Goal: Task Accomplishment & Management: Manage account settings

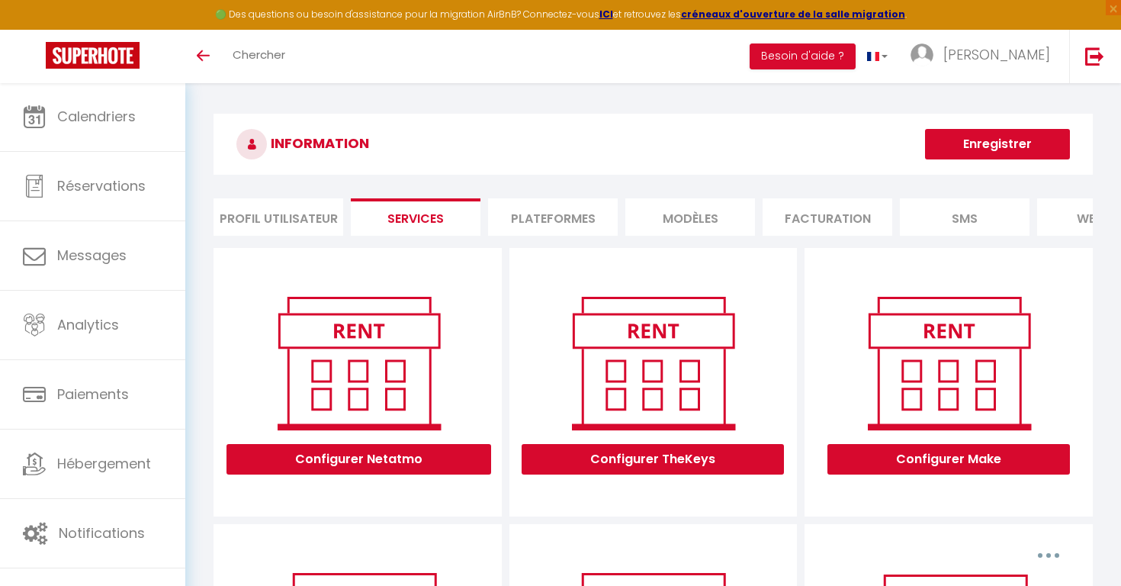
click at [969, 150] on button "Enregistrer" at bounding box center [997, 144] width 145 height 30
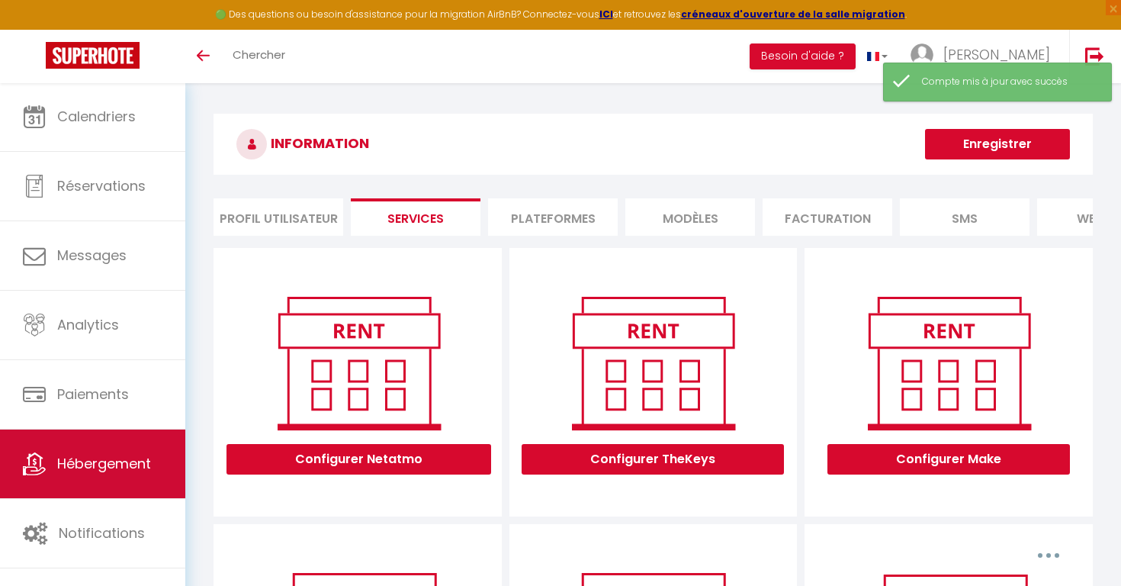
click at [133, 457] on span "Hébergement" at bounding box center [104, 463] width 94 height 19
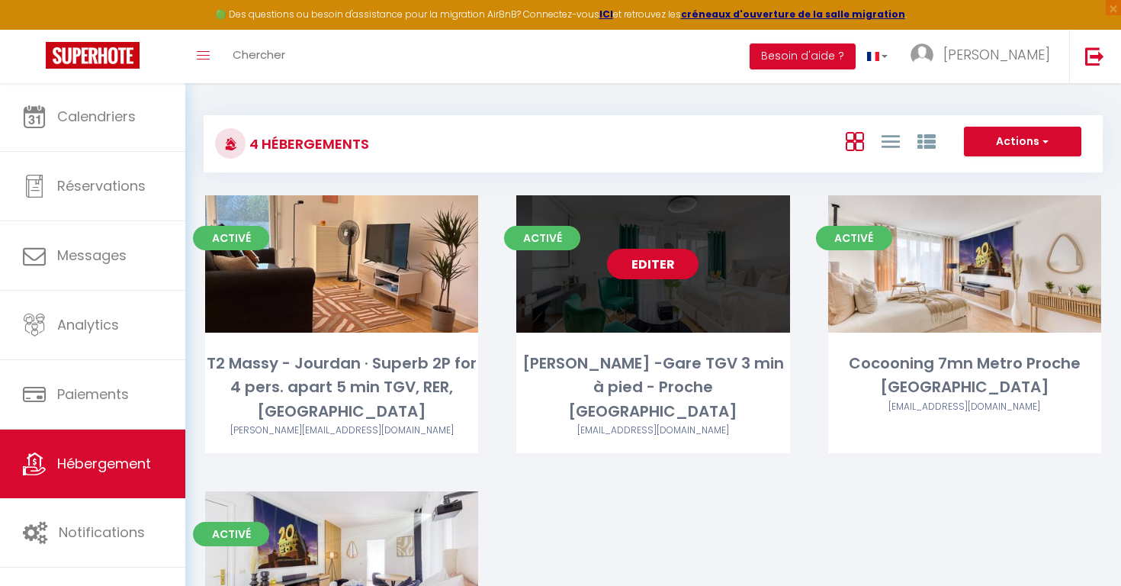
click at [663, 268] on link "Editer" at bounding box center [652, 264] width 91 height 30
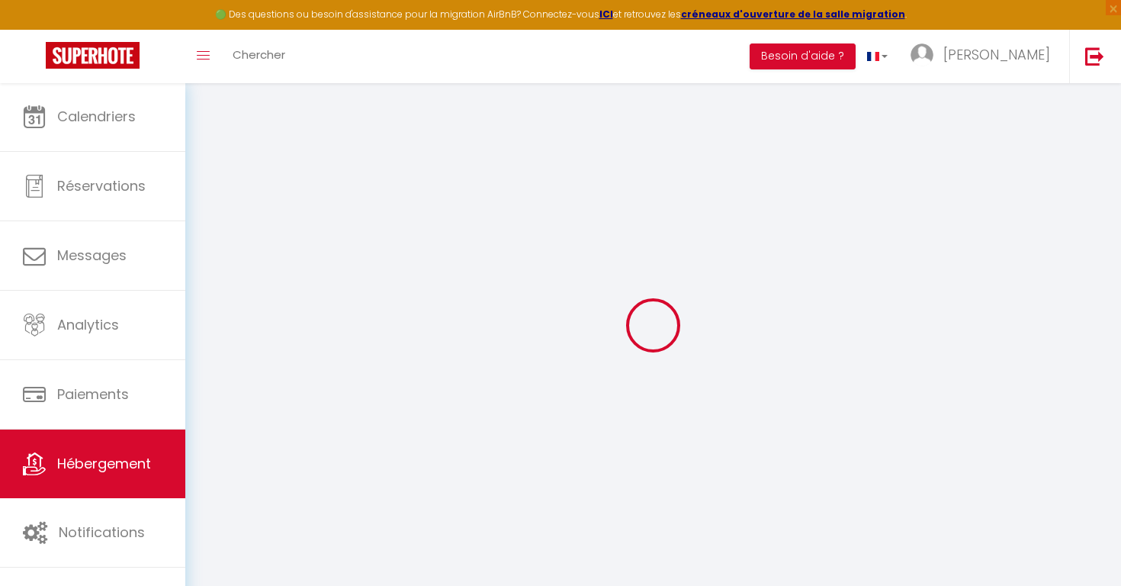
checkbox input "false"
select select "16:00"
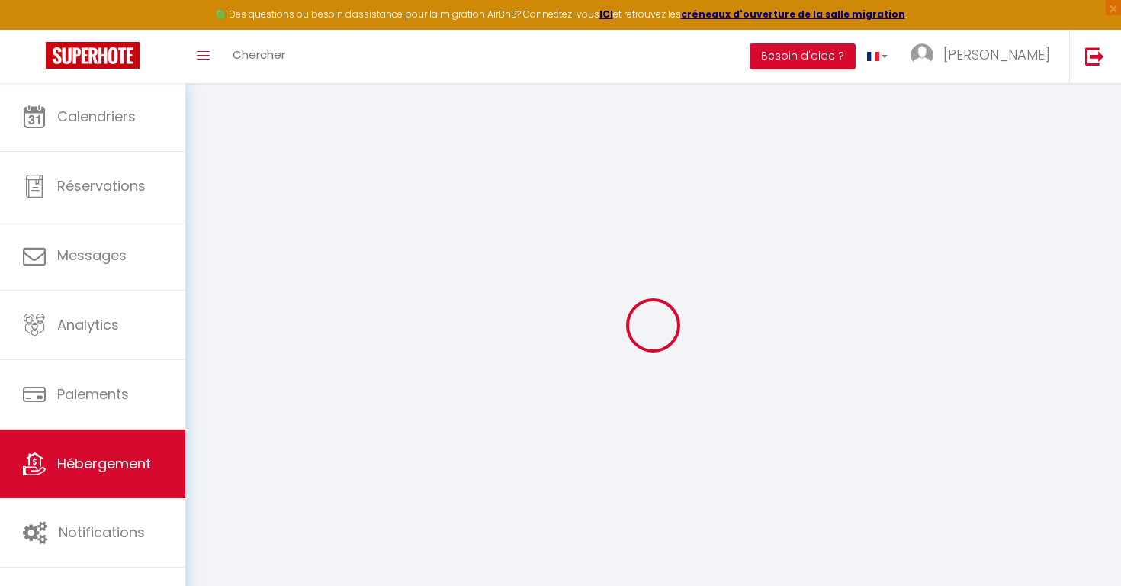
select select "23:45"
select select "11:00"
select select "30"
select select "120"
checkbox input "false"
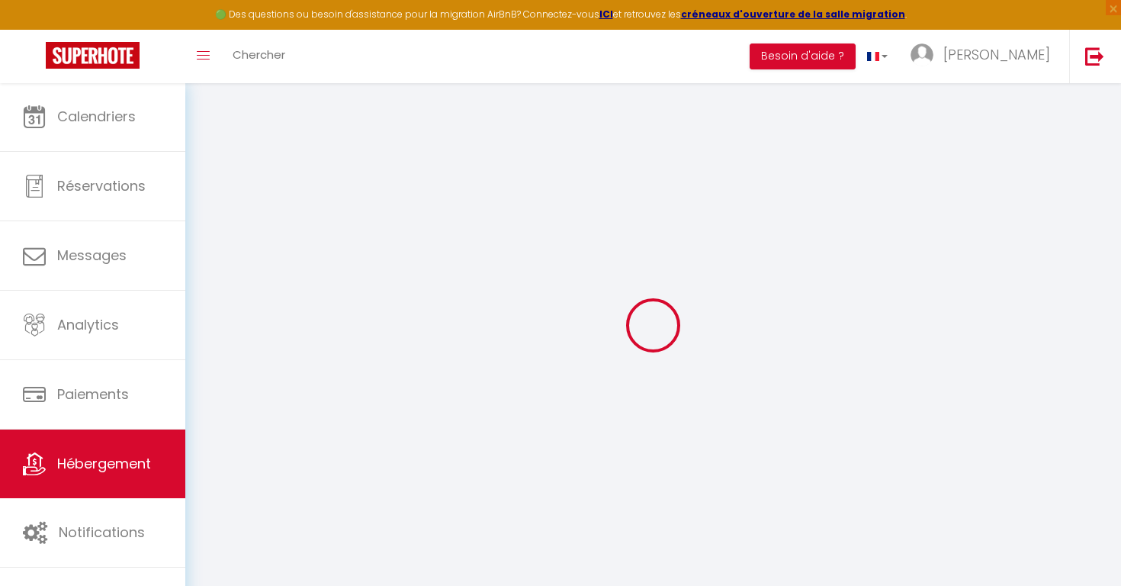
checkbox input "false"
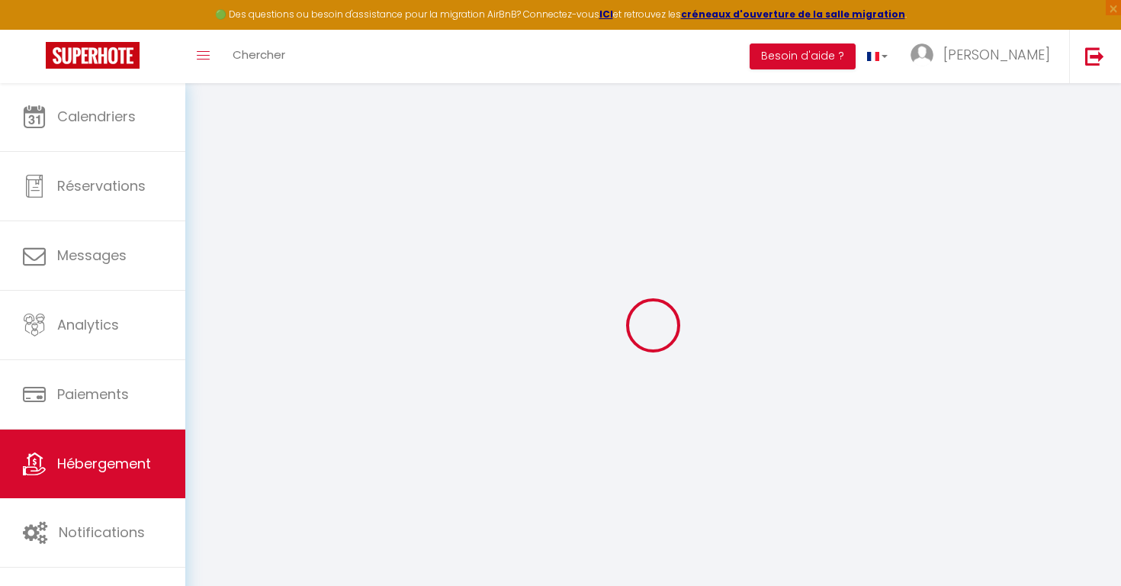
checkbox input "false"
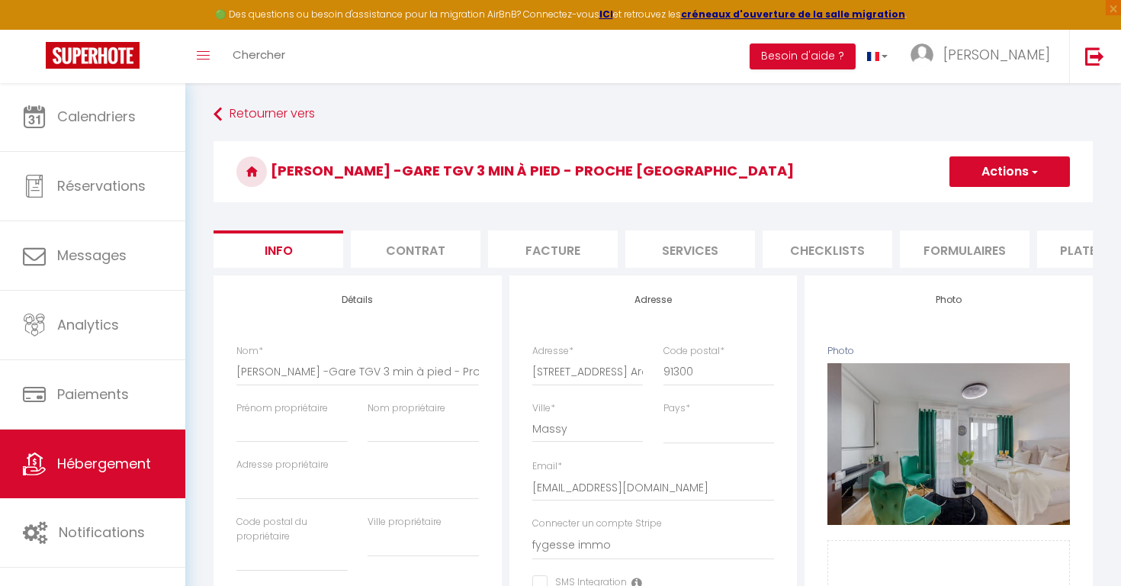
checkbox input "false"
click at [677, 265] on li "Services" at bounding box center [690, 248] width 130 height 37
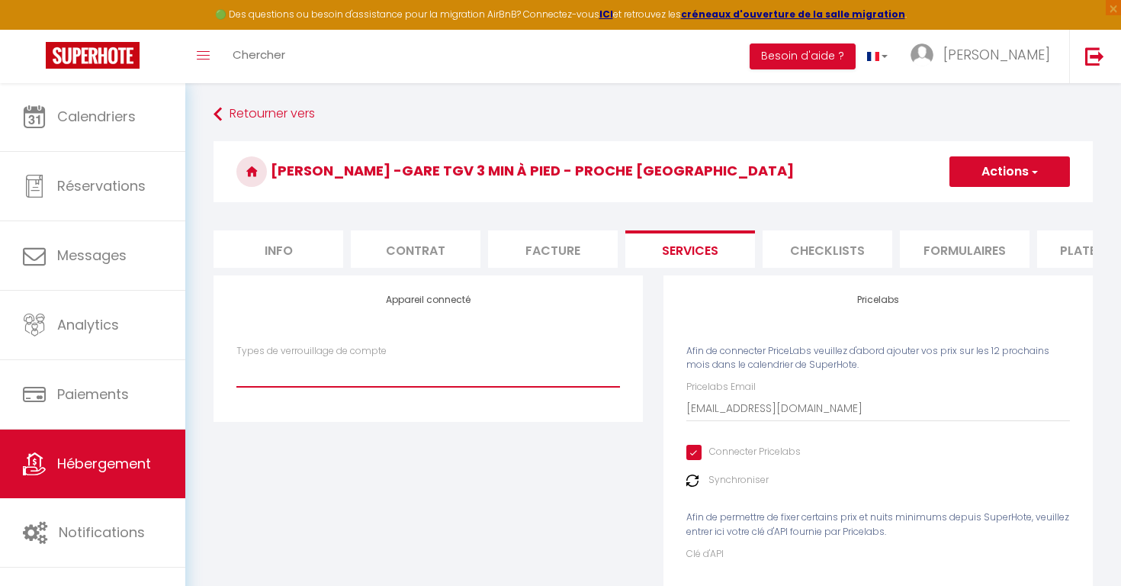
select select "IgloohomeV2"
checkbox input "false"
click at [969, 175] on button "Actions" at bounding box center [1009, 171] width 120 height 30
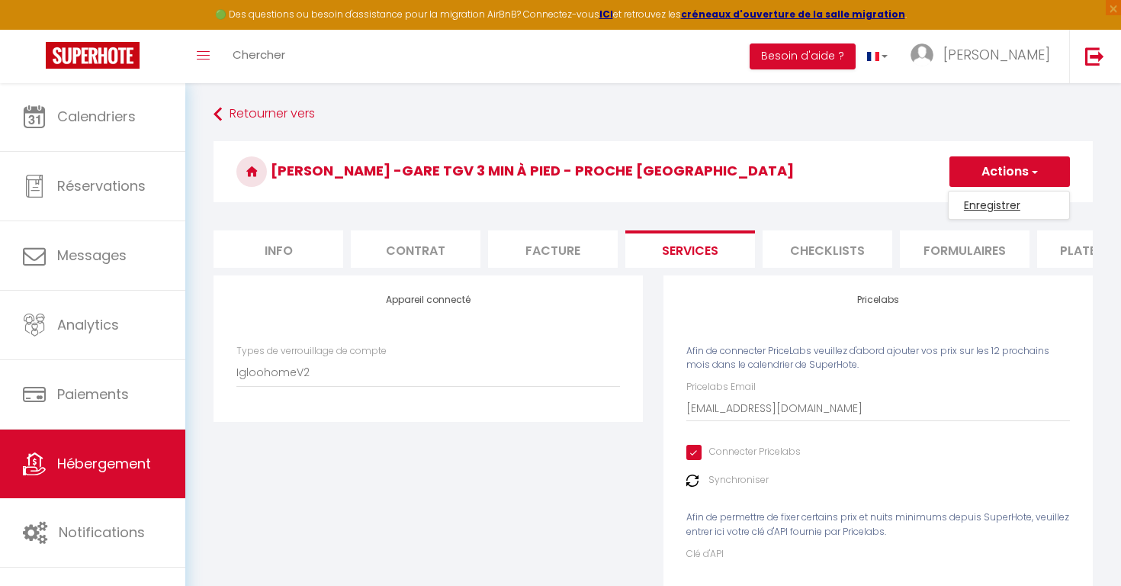
click at [965, 203] on link "Enregistrer" at bounding box center [1009, 205] width 120 height 20
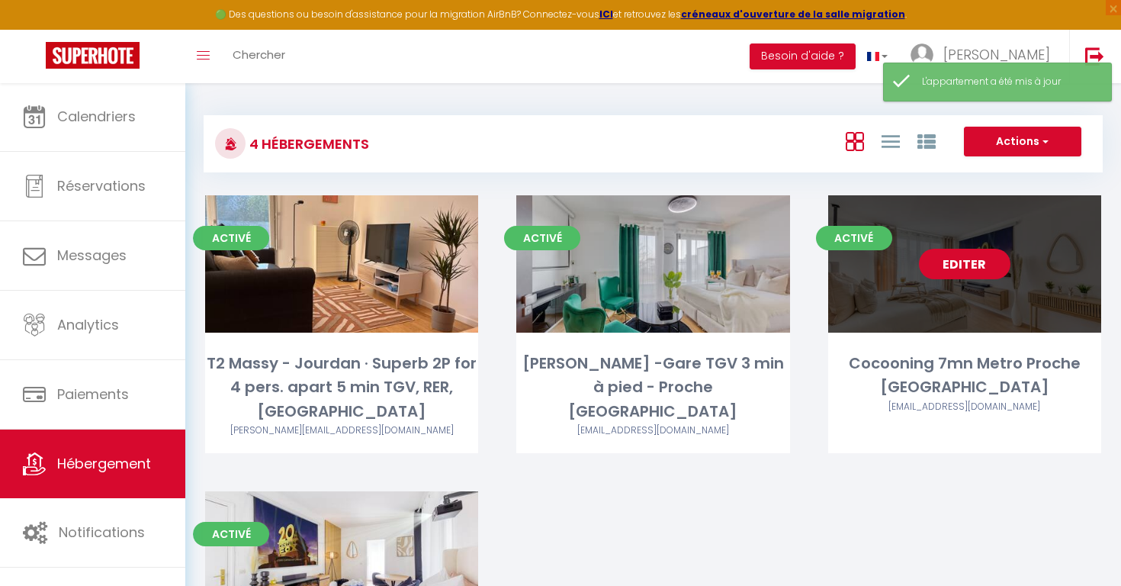
click at [972, 270] on link "Editer" at bounding box center [964, 264] width 91 height 30
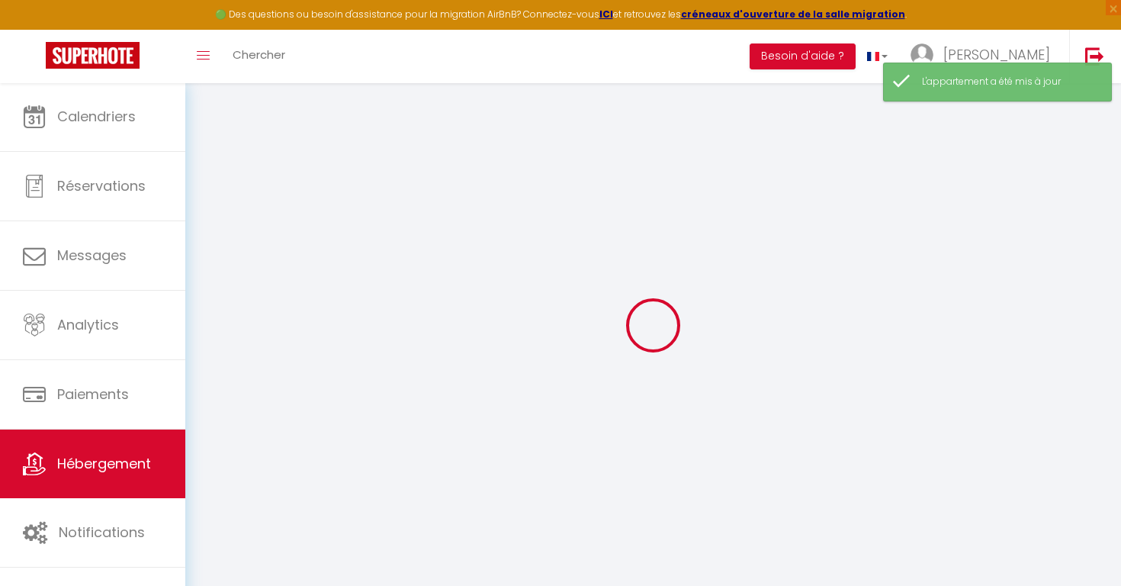
select select
type input "[EMAIL_ADDRESS][DOMAIN_NAME]"
checkbox input "true"
type input "lzsov05aAMKYBousqlJiz0EmrbaSVyonZGMKCwrr"
select select
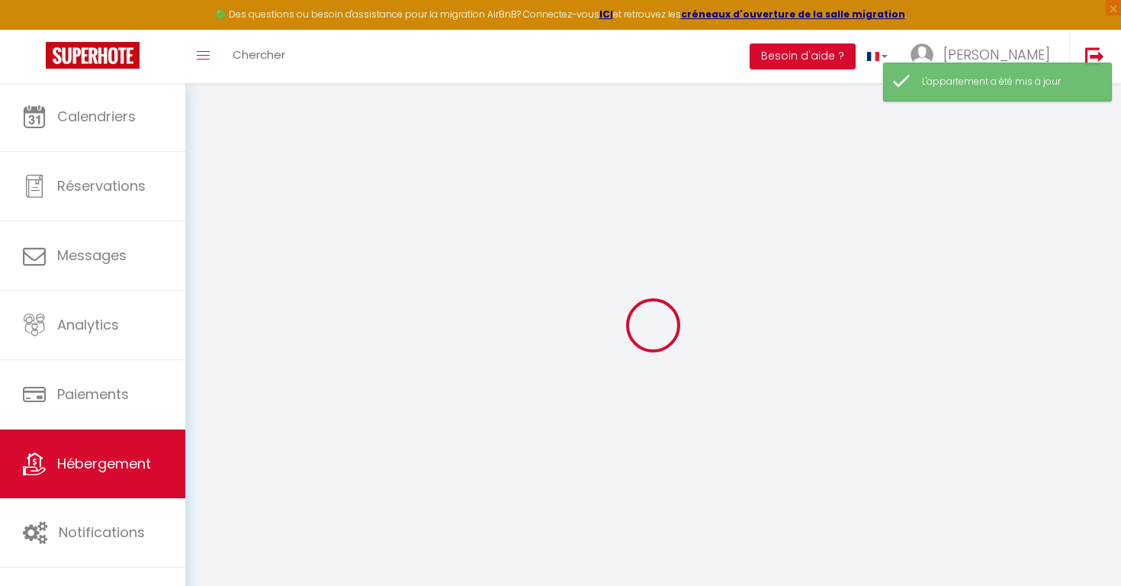
select select "17:00"
select select "23:45"
select select "11:00"
select select "30"
select select "120"
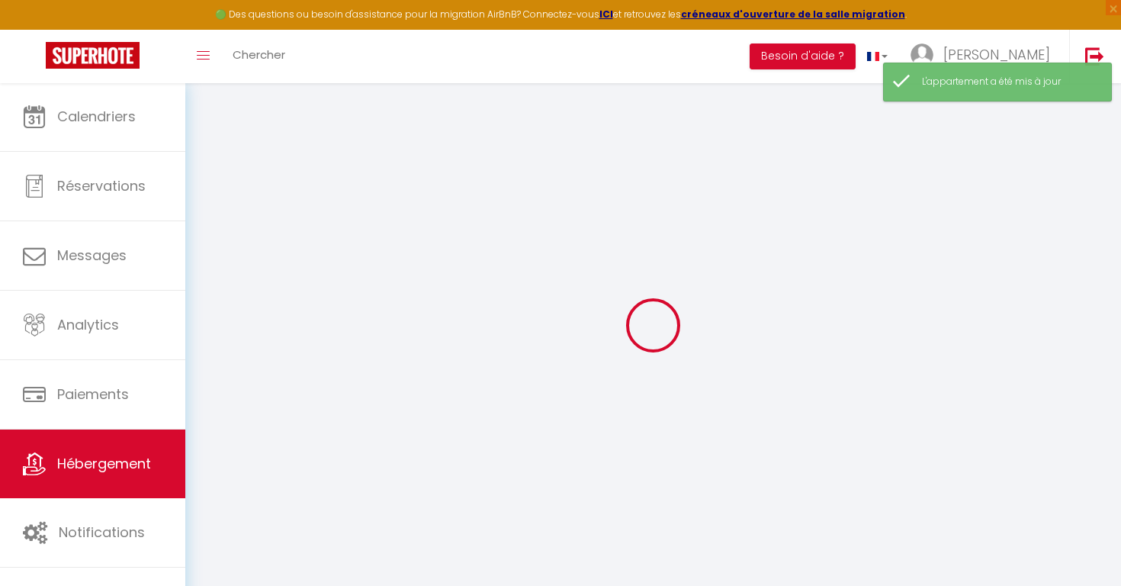
checkbox input "false"
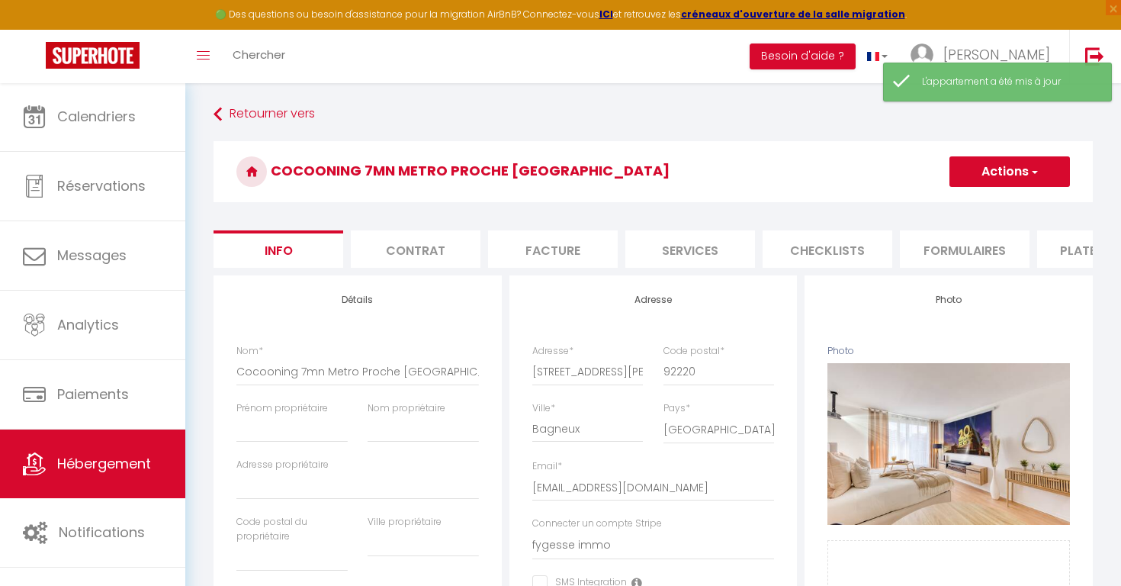
checkbox input "false"
click at [673, 242] on li "Services" at bounding box center [690, 248] width 130 height 37
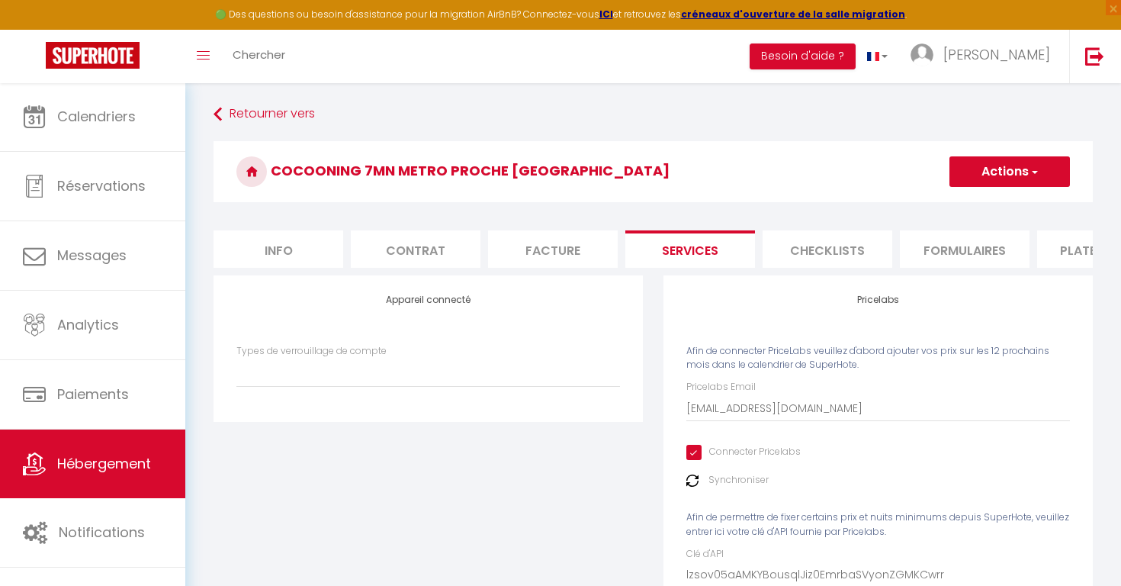
click at [409, 344] on div "Types de verrouillage de compte IgloohomeV2" at bounding box center [428, 365] width 384 height 43
select select "IgloohomeV2"
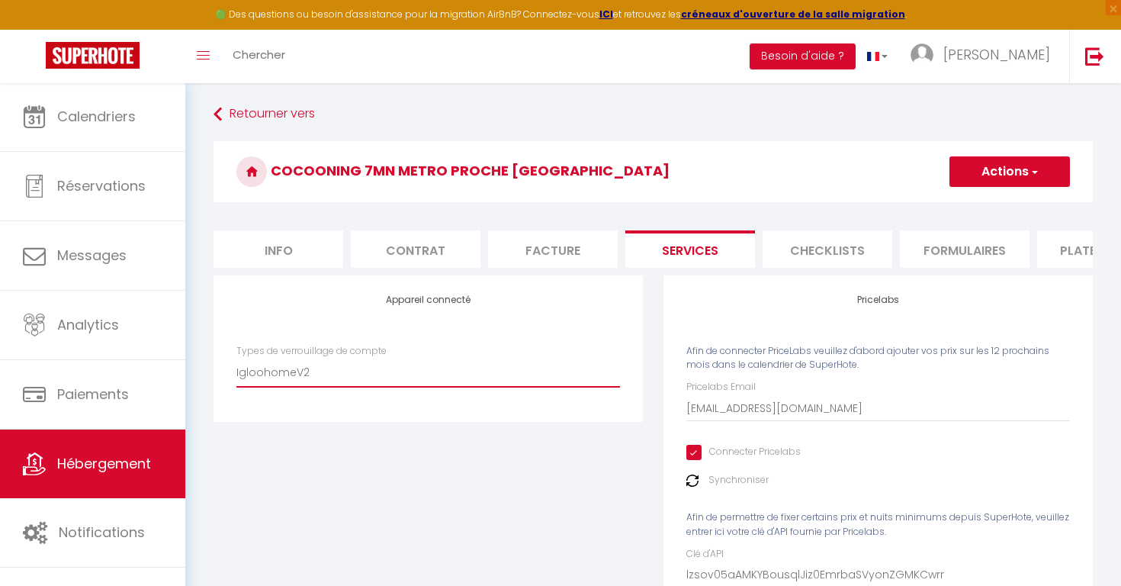
checkbox input "false"
click at [1029, 162] on button "Actions" at bounding box center [1009, 171] width 120 height 30
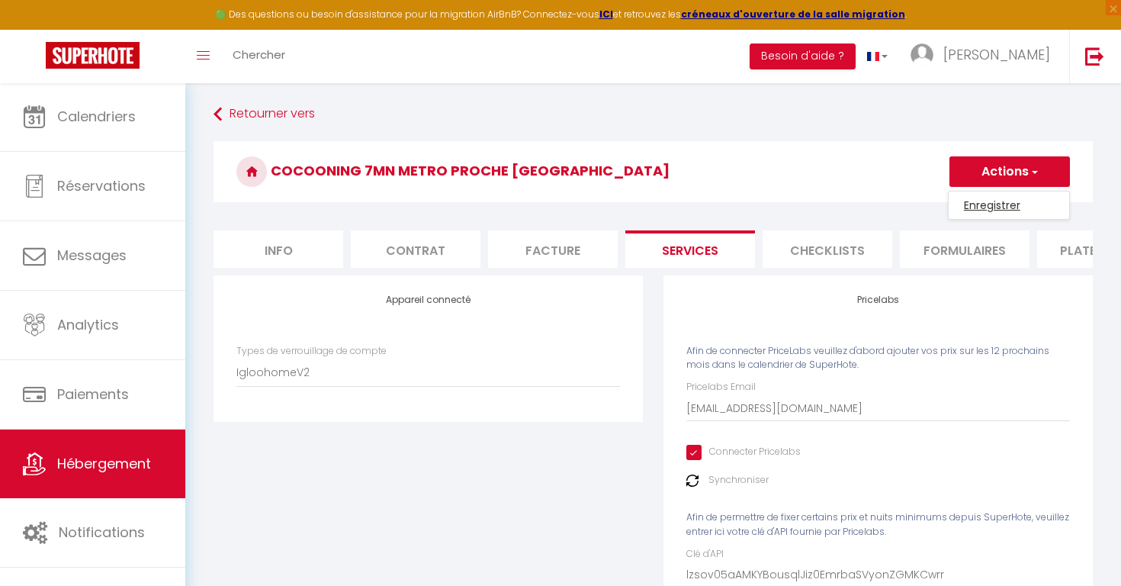
click at [984, 210] on link "Enregistrer" at bounding box center [1009, 205] width 120 height 20
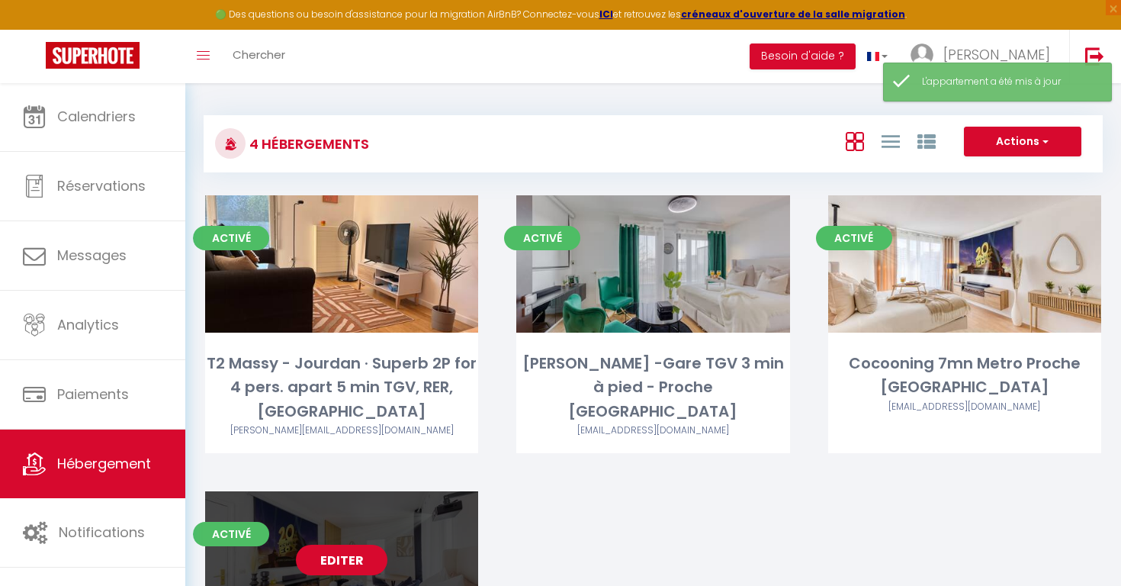
click at [338, 547] on link "Editer" at bounding box center [341, 559] width 91 height 30
select select "3"
select select "2"
select select "1"
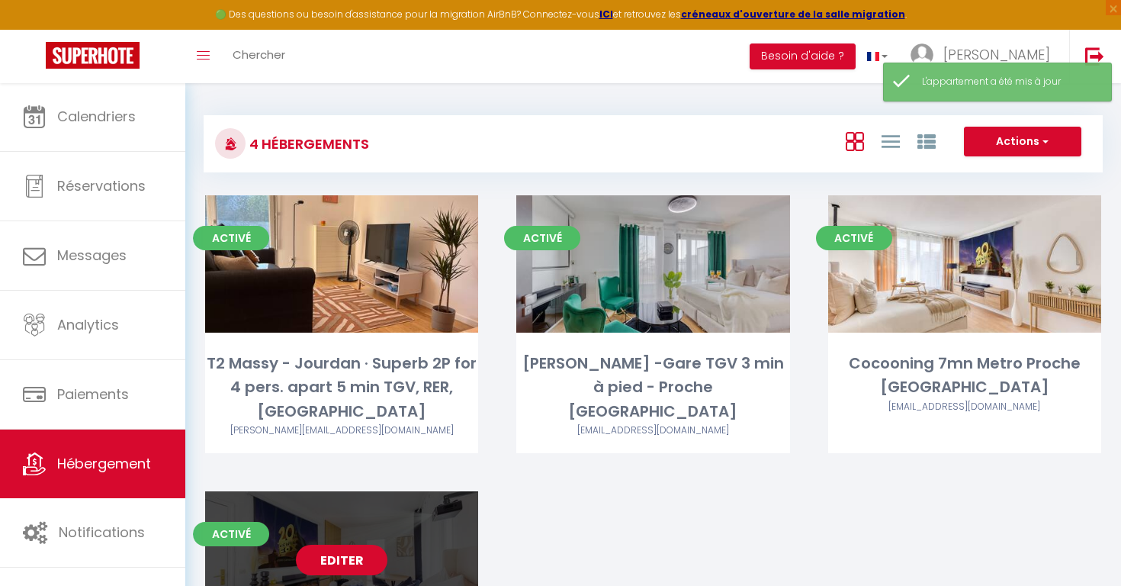
select select "28"
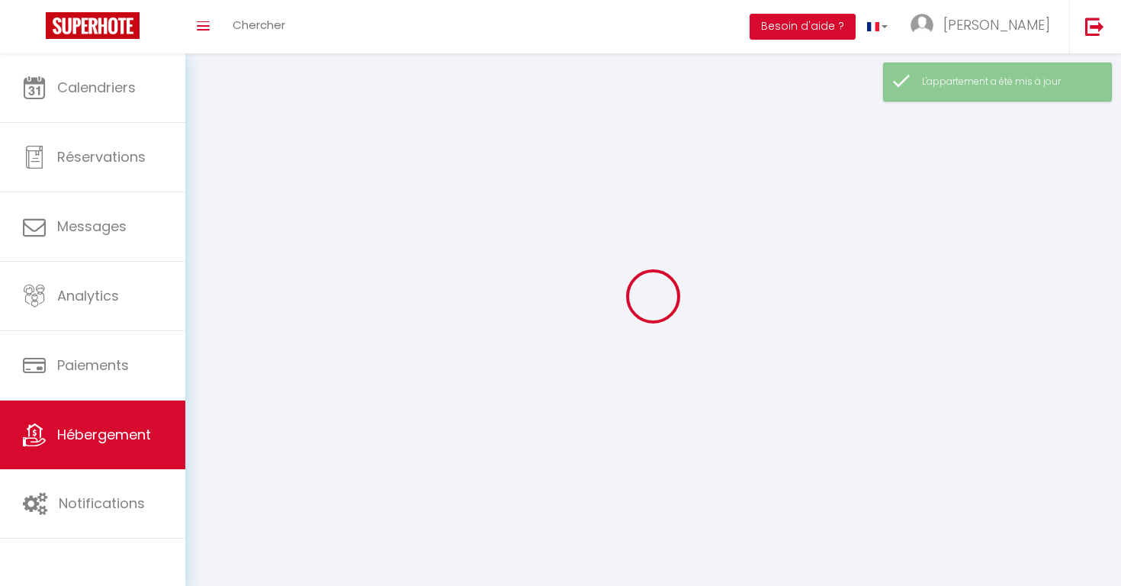
select select
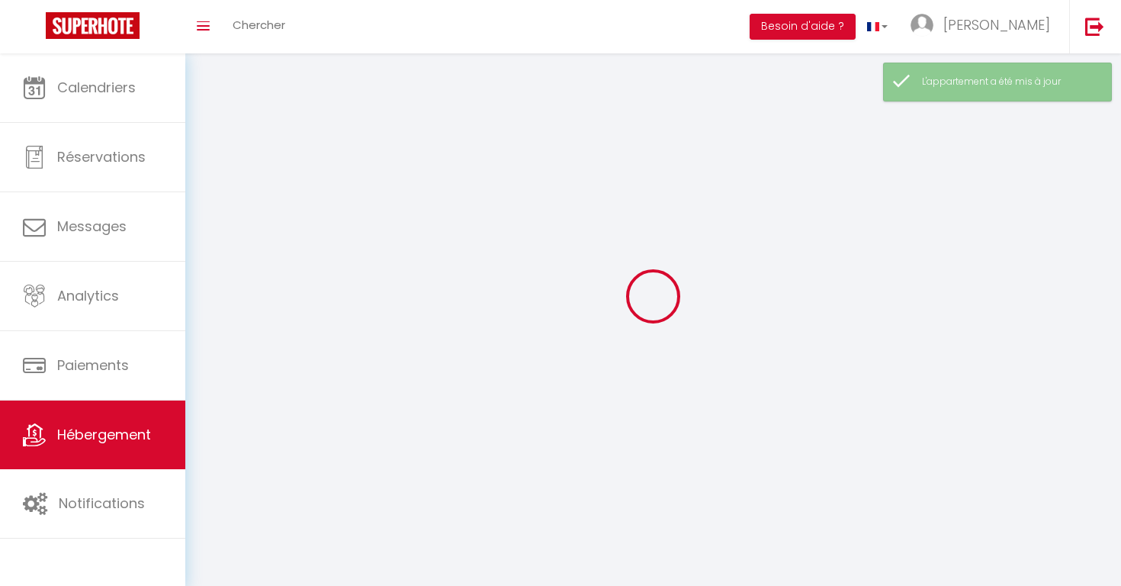
checkbox input "false"
select select
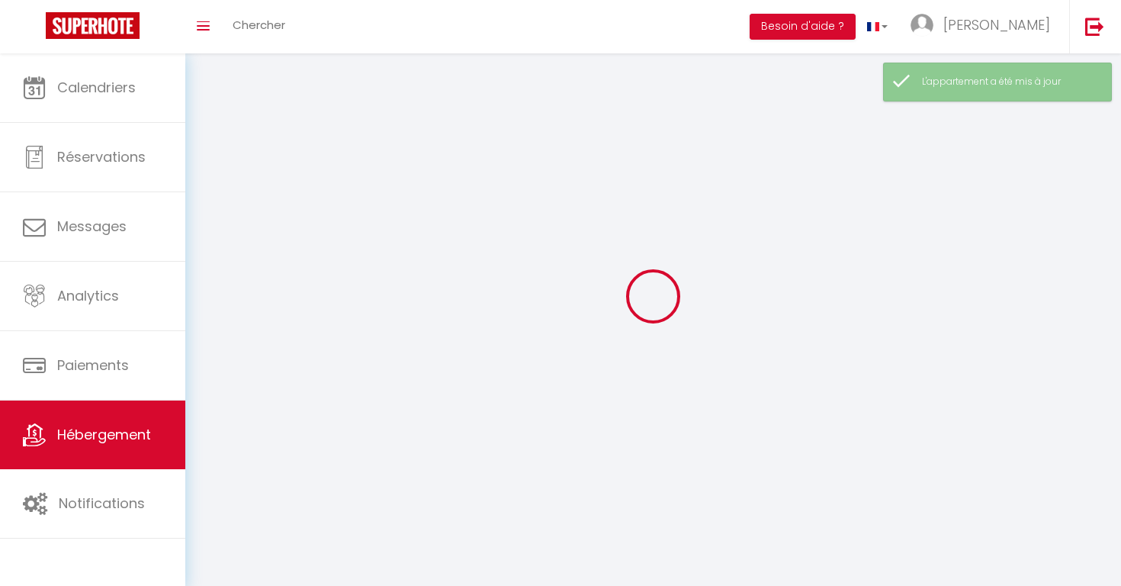
select select
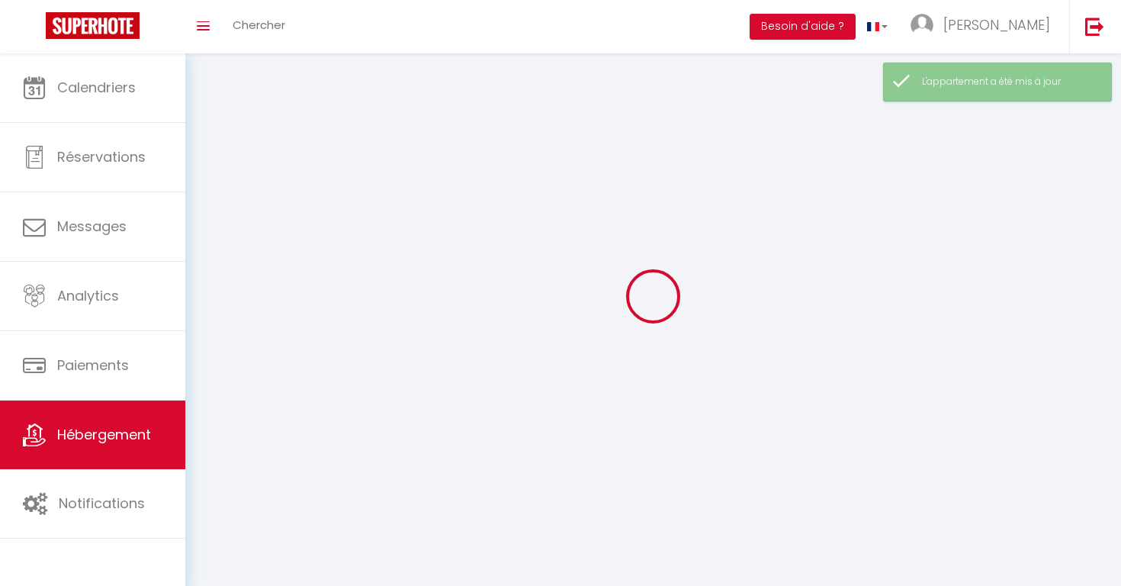
select select
checkbox input "false"
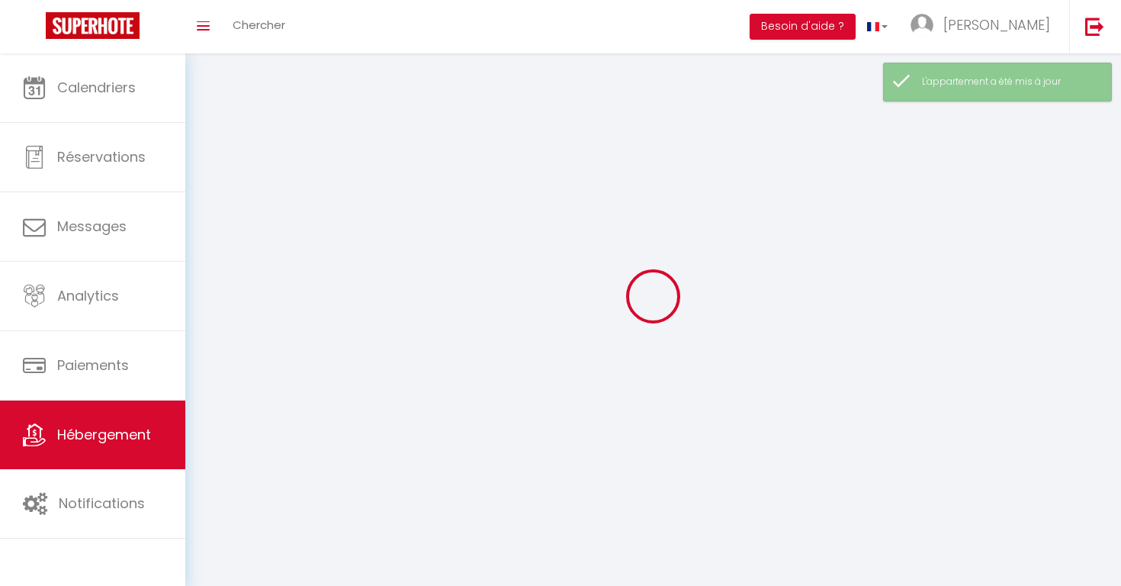
select select
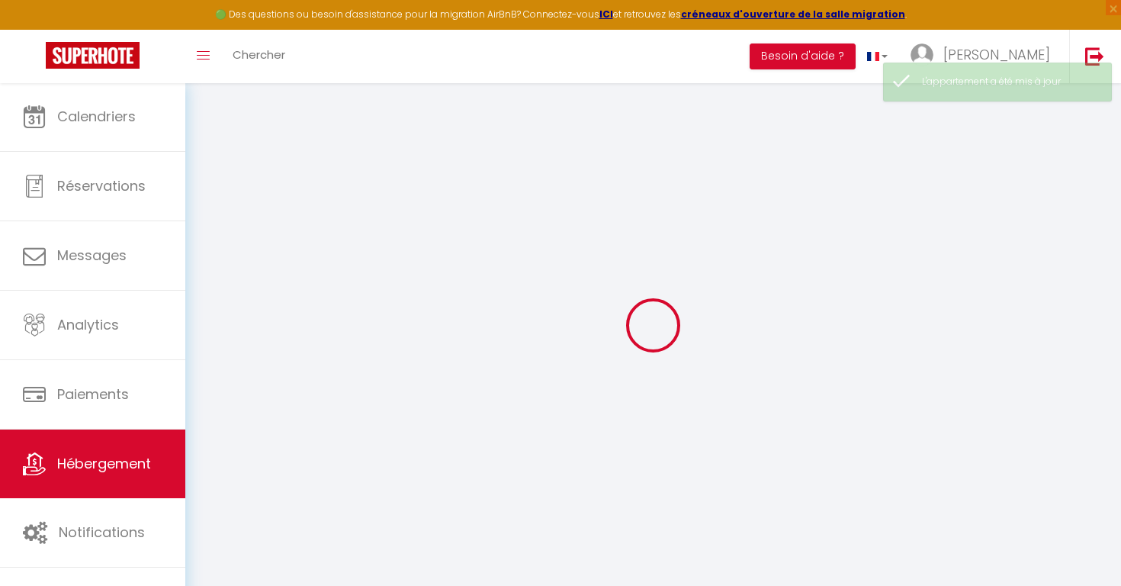
select select
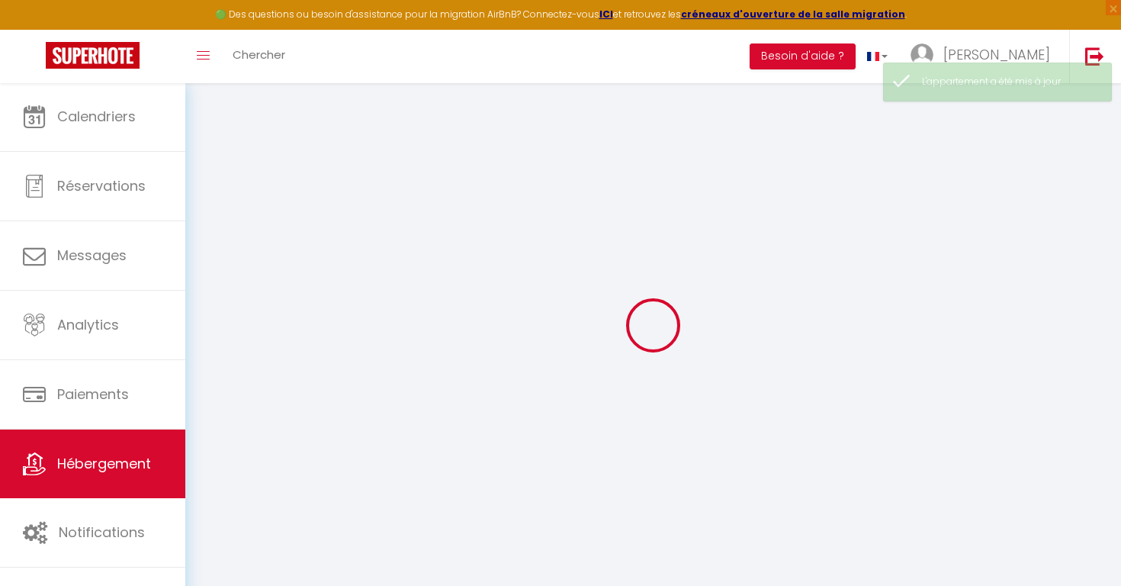
select select
checkbox input "false"
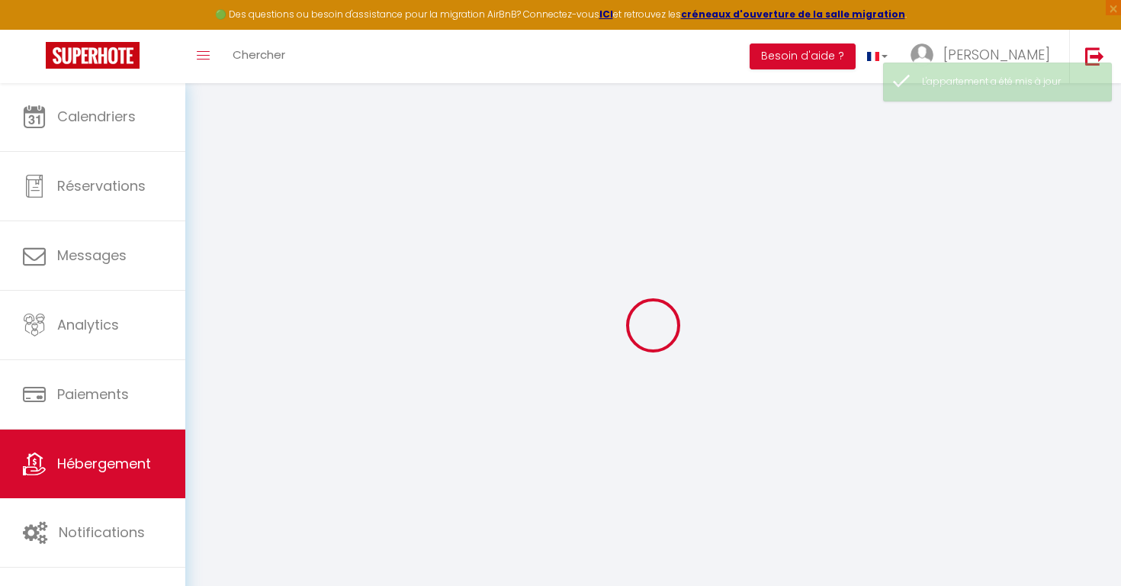
select select
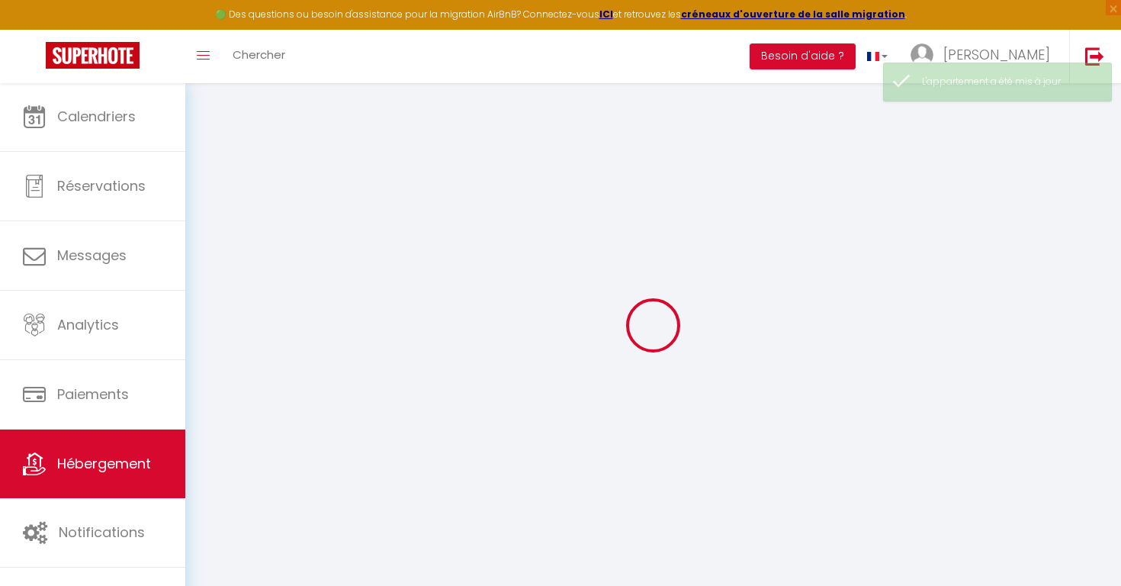
select select
checkbox input "false"
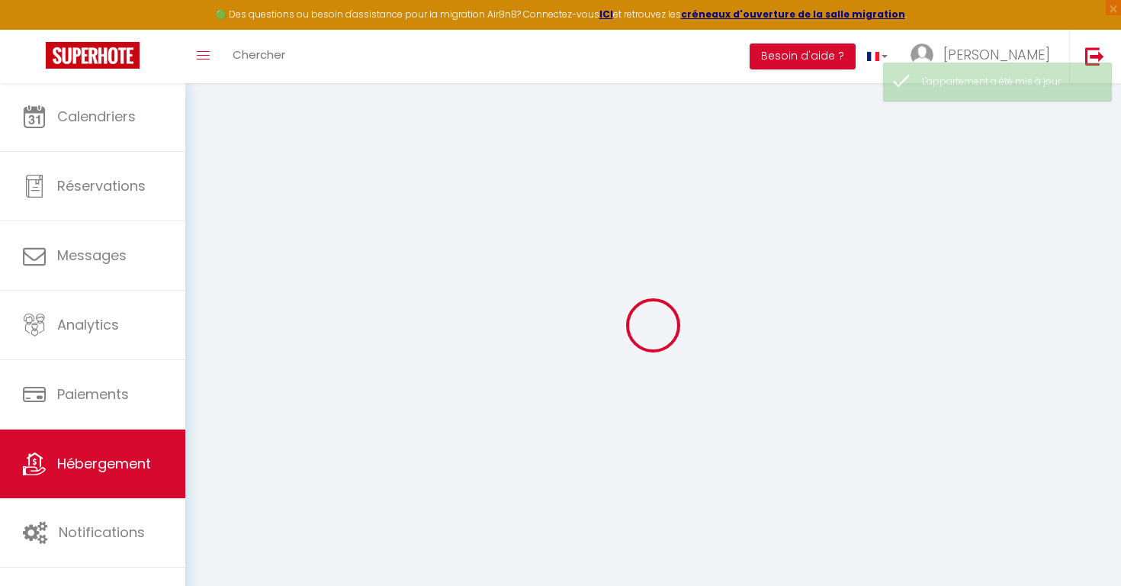
checkbox input "false"
select select
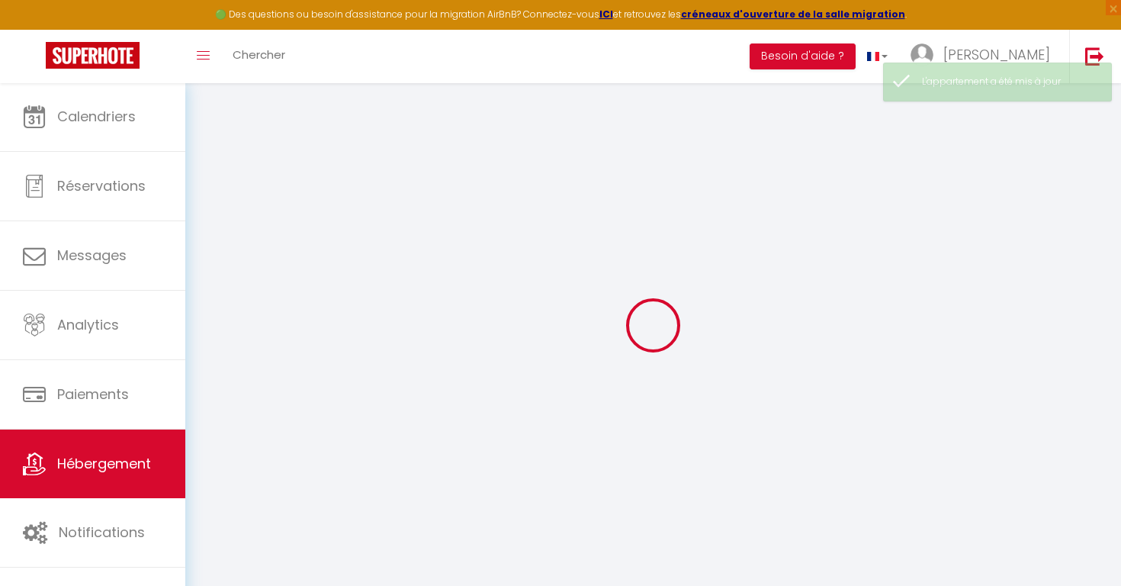
select select
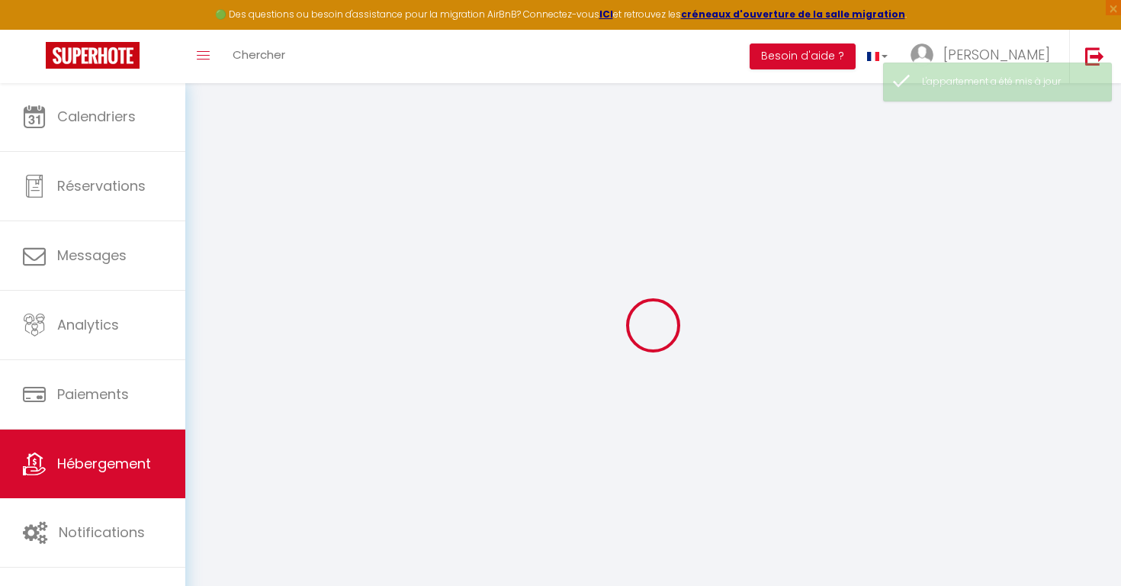
checkbox input "false"
select select
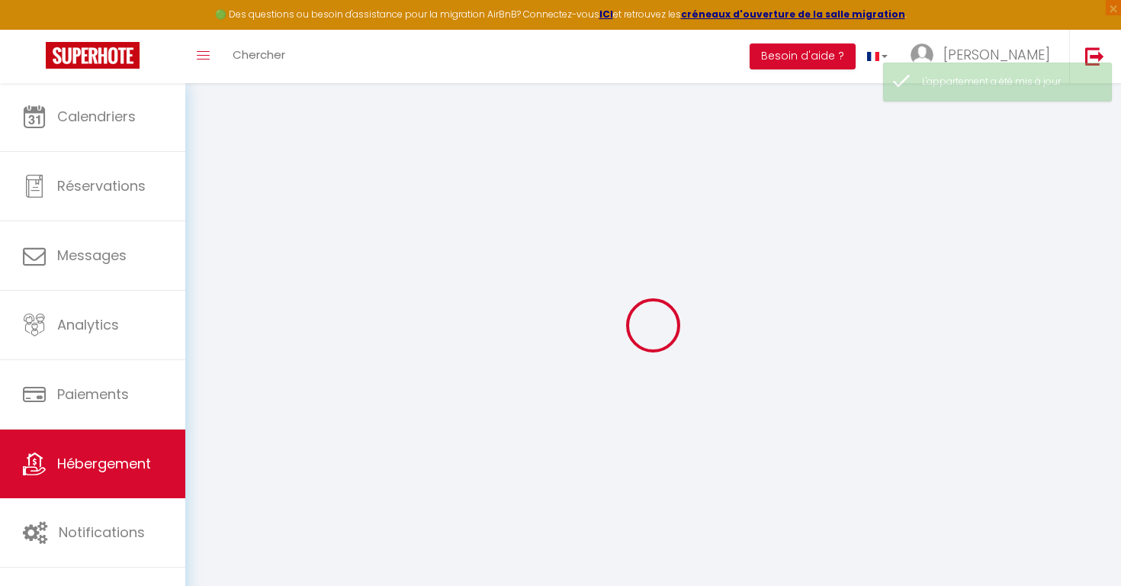
select select
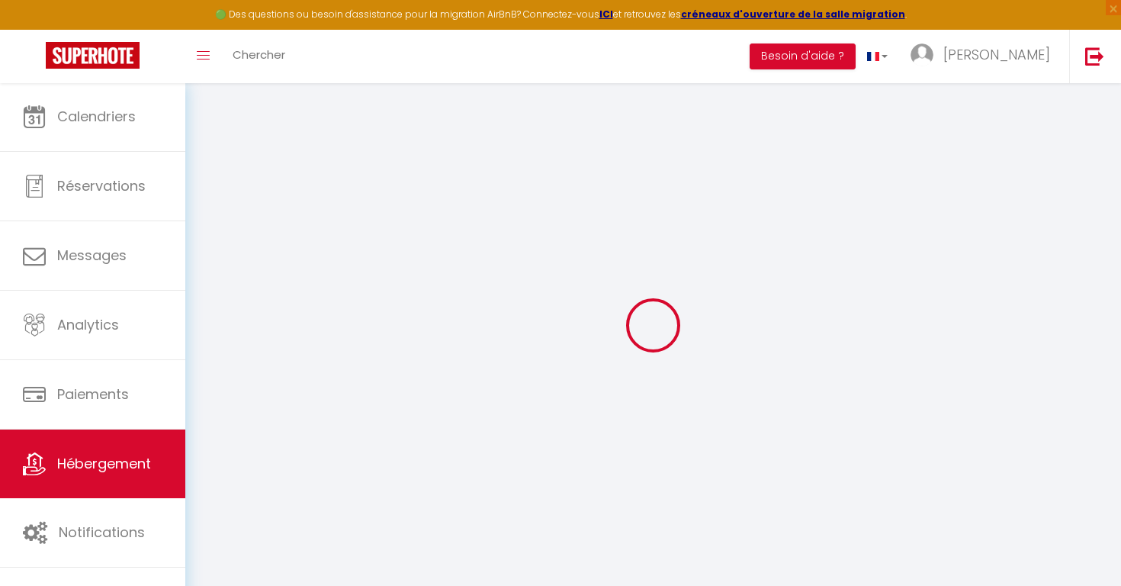
select select
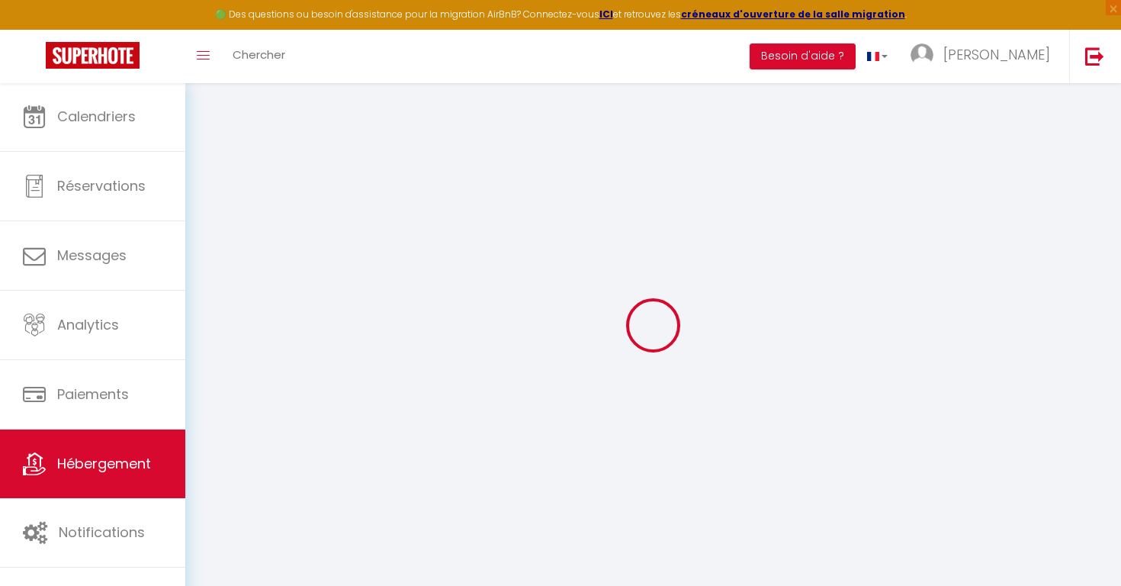
select select
checkbox input "false"
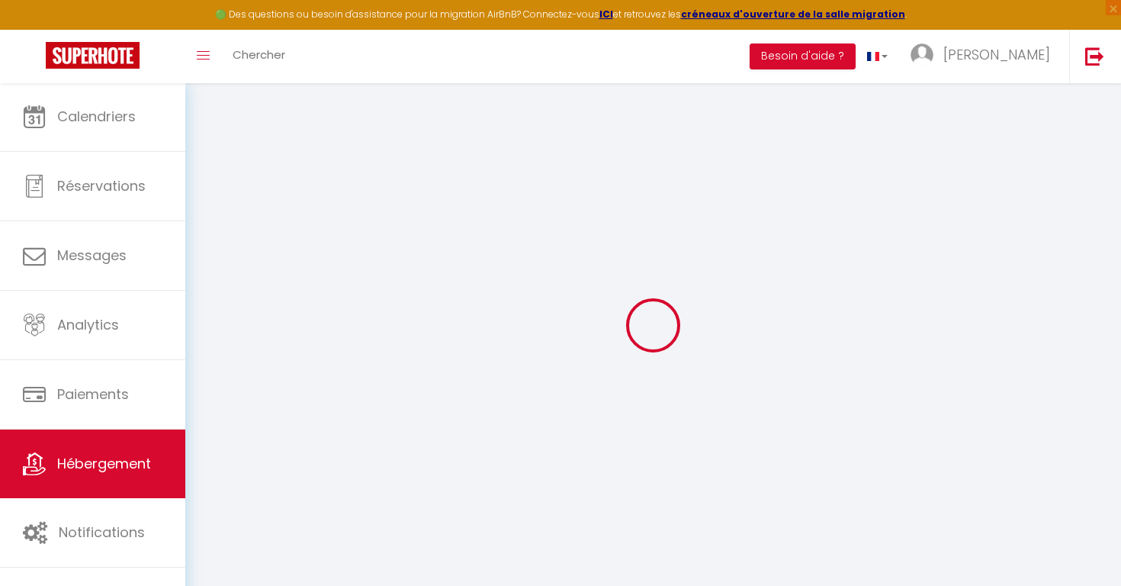
select select
type input "Studio Cosy Proche [GEOGRAPHIC_DATA]"
select select "2"
type input "58"
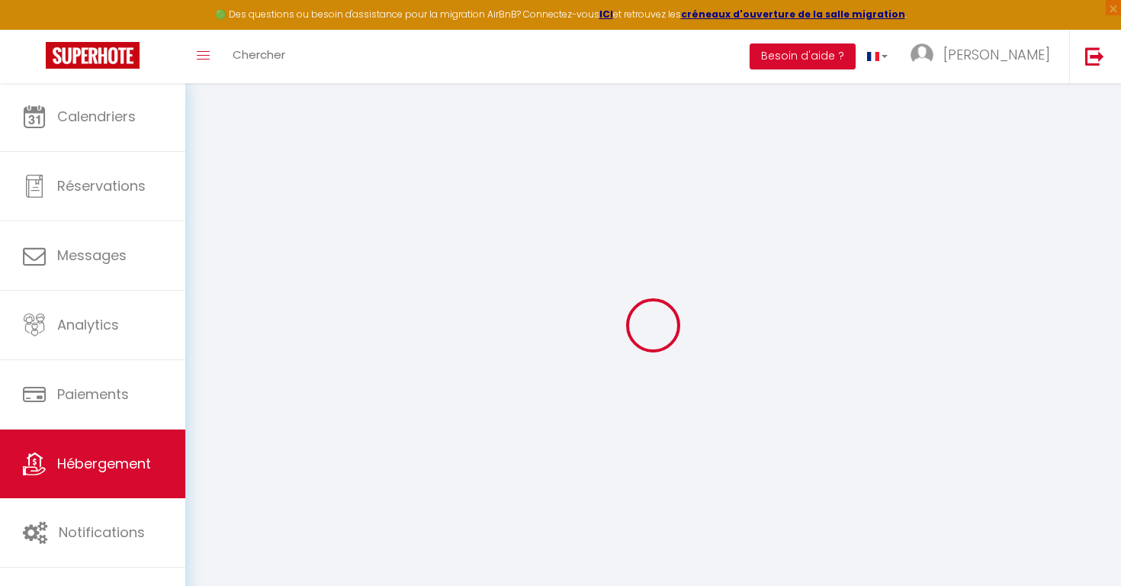
type input "40"
type input "300"
select select
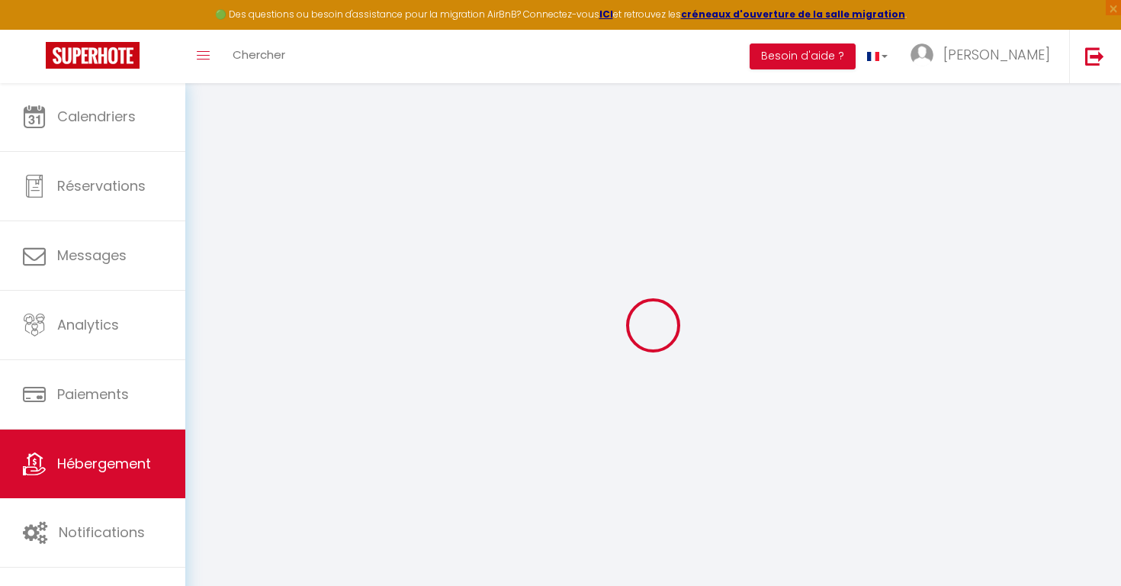
select select
type input "[STREET_ADDRESS][PERSON_NAME]"
type input "94700"
type input "Maisons-Alfort"
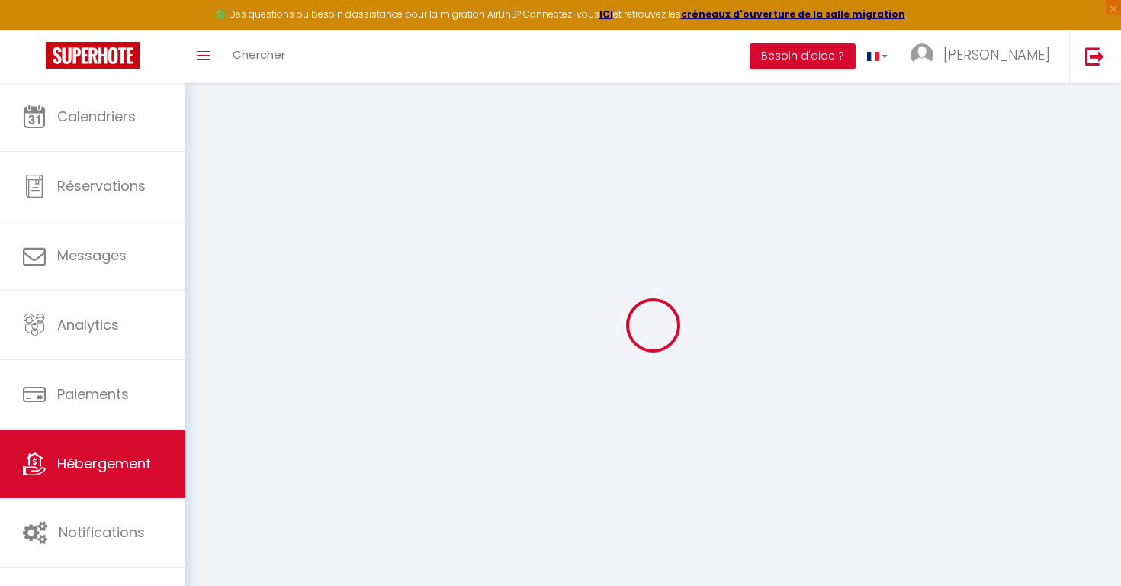
type input "[EMAIL_ADDRESS][DOMAIN_NAME]"
select select "15734"
checkbox input "false"
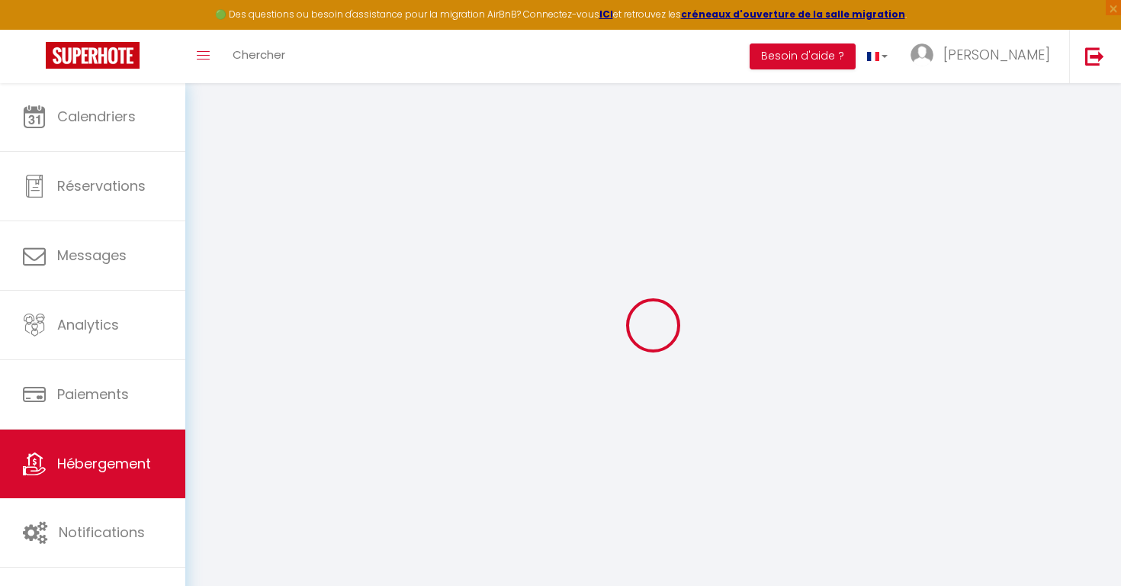
checkbox input "false"
type input "0"
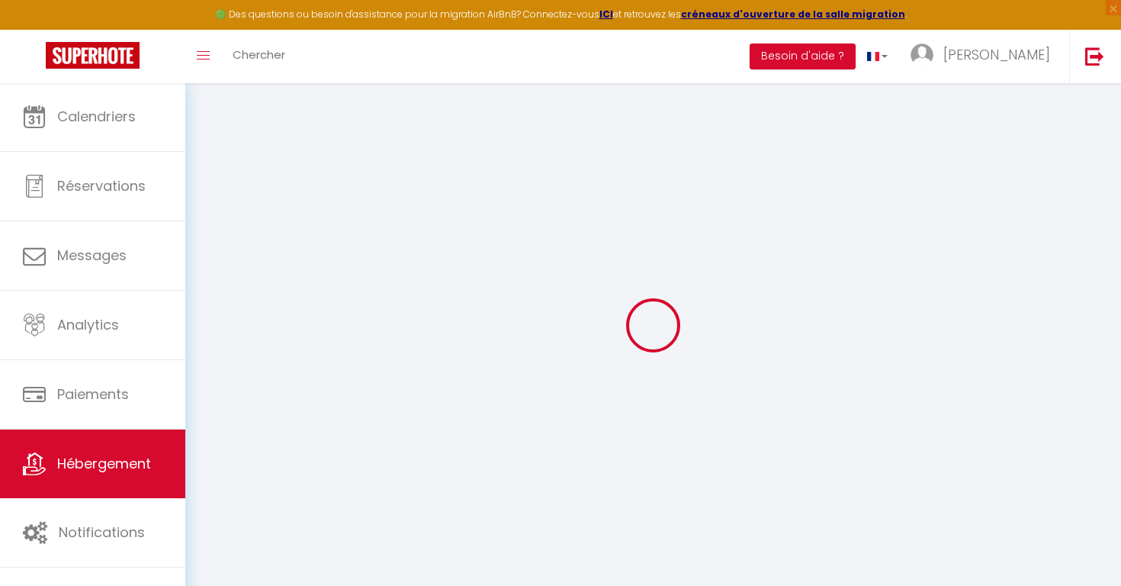
select select
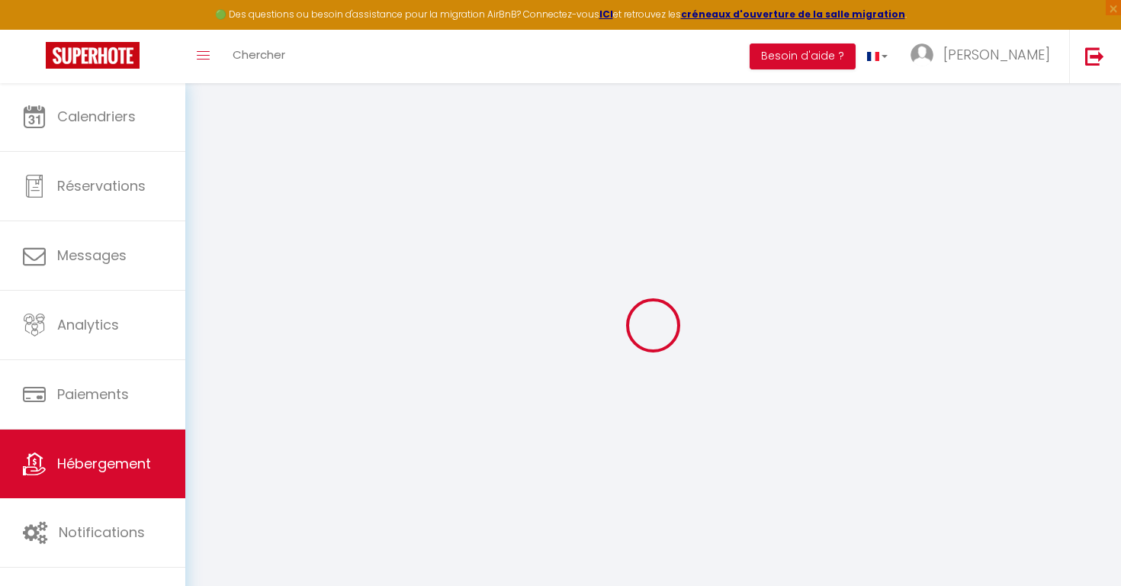
checkbox input "false"
select select
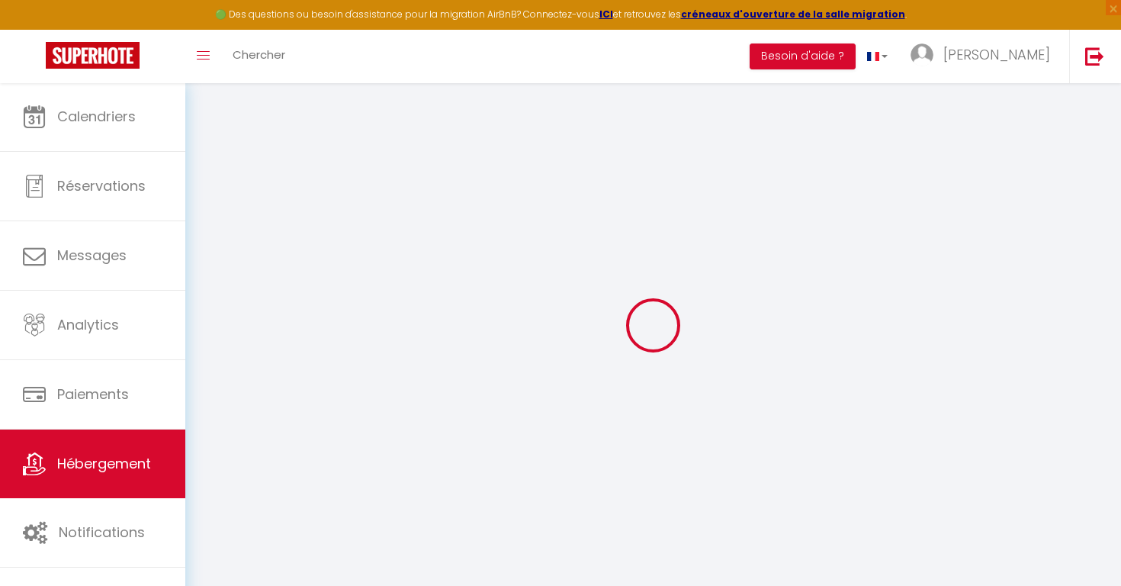
select select
checkbox input "false"
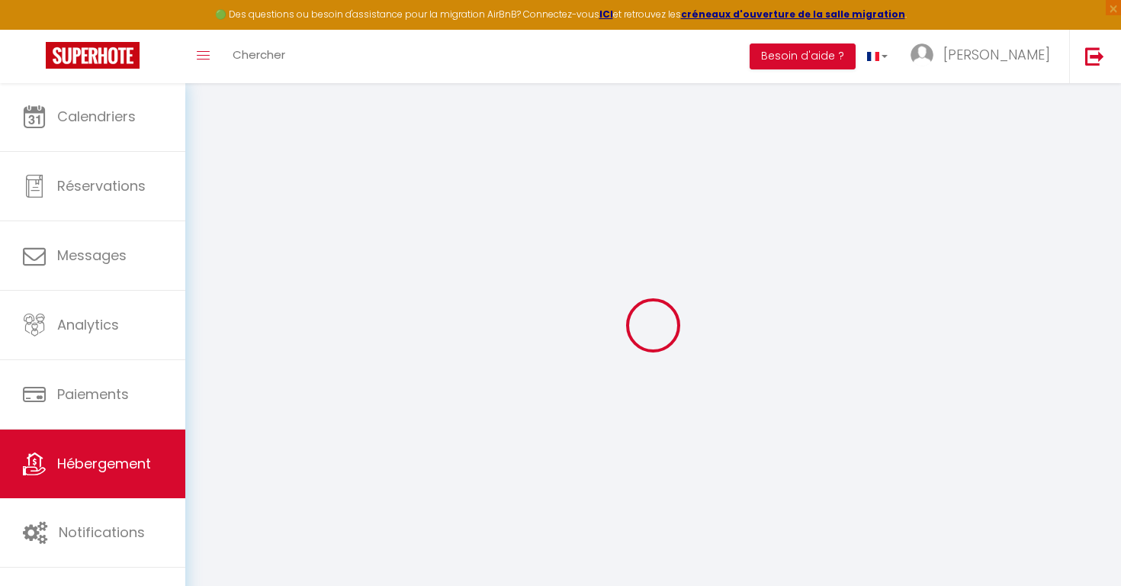
checkbox input "false"
select select
checkbox input "false"
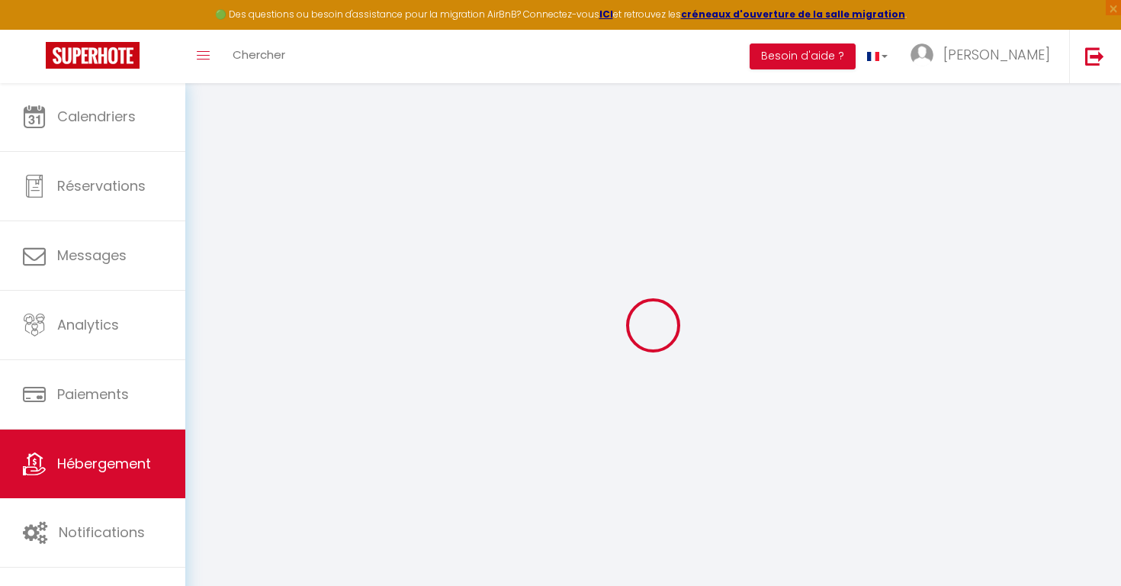
checkbox input "false"
select select "16:00"
select select "23:45"
select select "11:00"
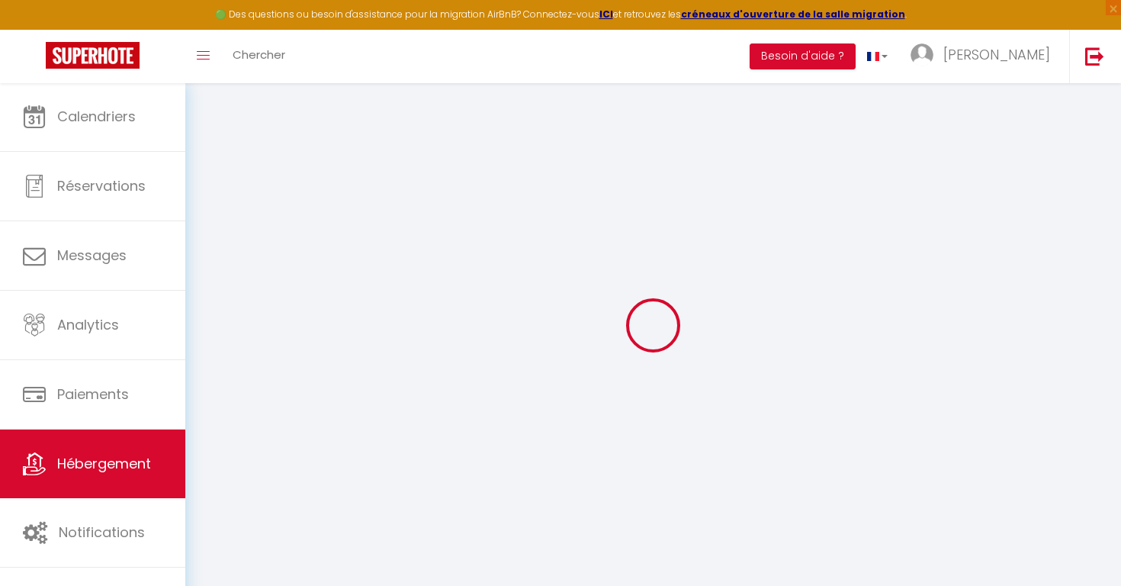
select select "30"
select select "120"
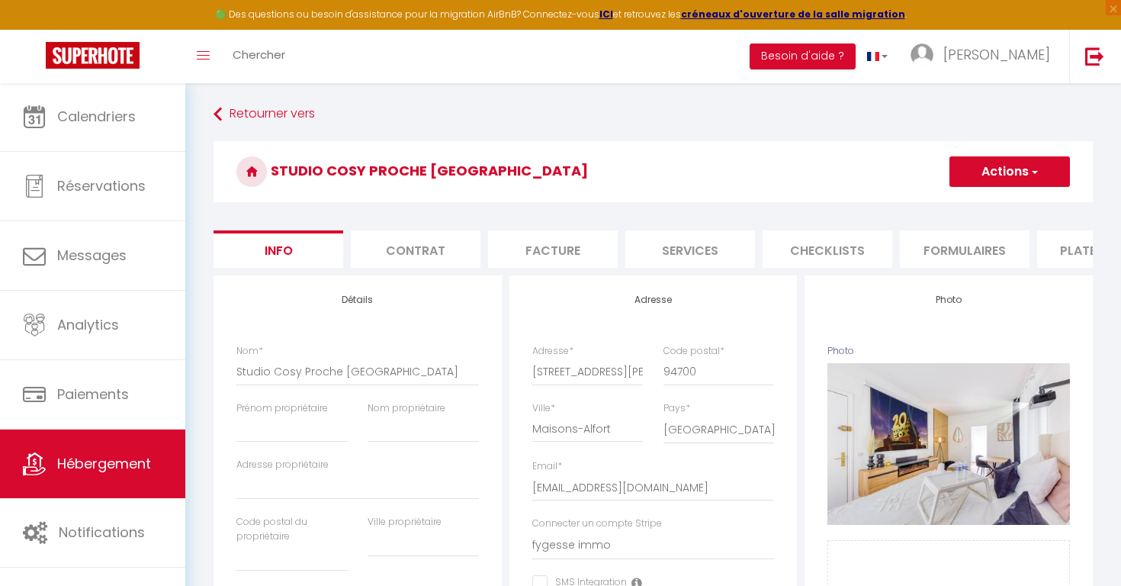
checkbox input "false"
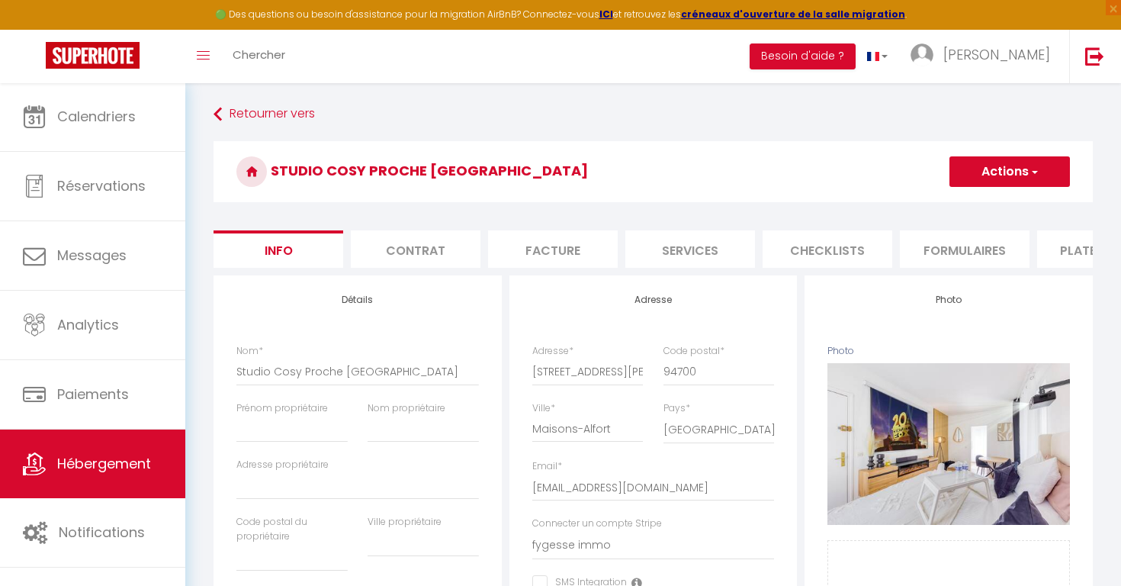
checkbox input "false"
click at [668, 249] on li "Services" at bounding box center [690, 248] width 130 height 37
select select
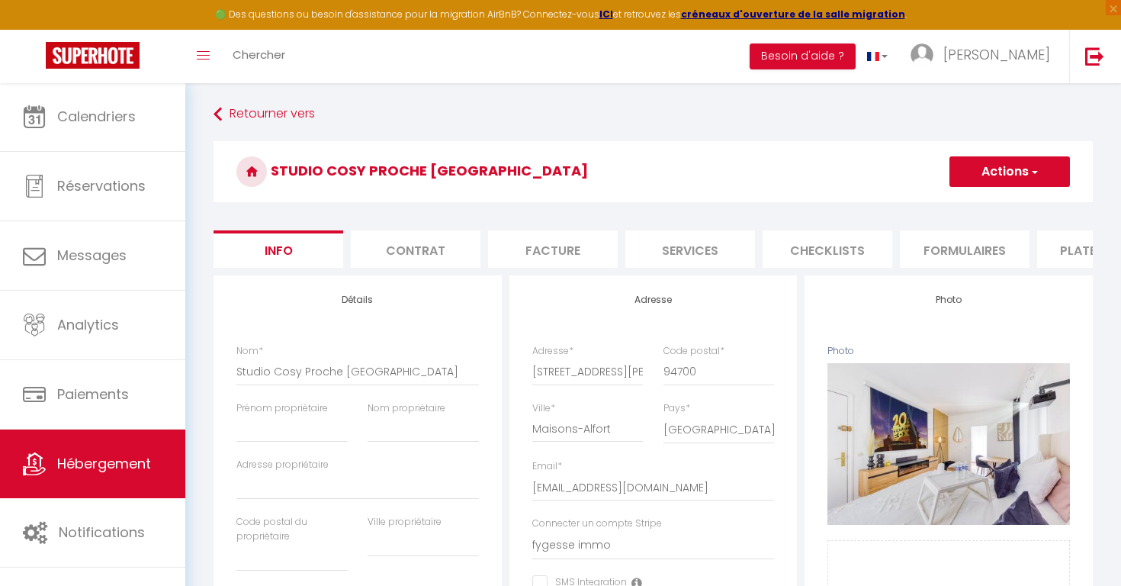
checkbox input "false"
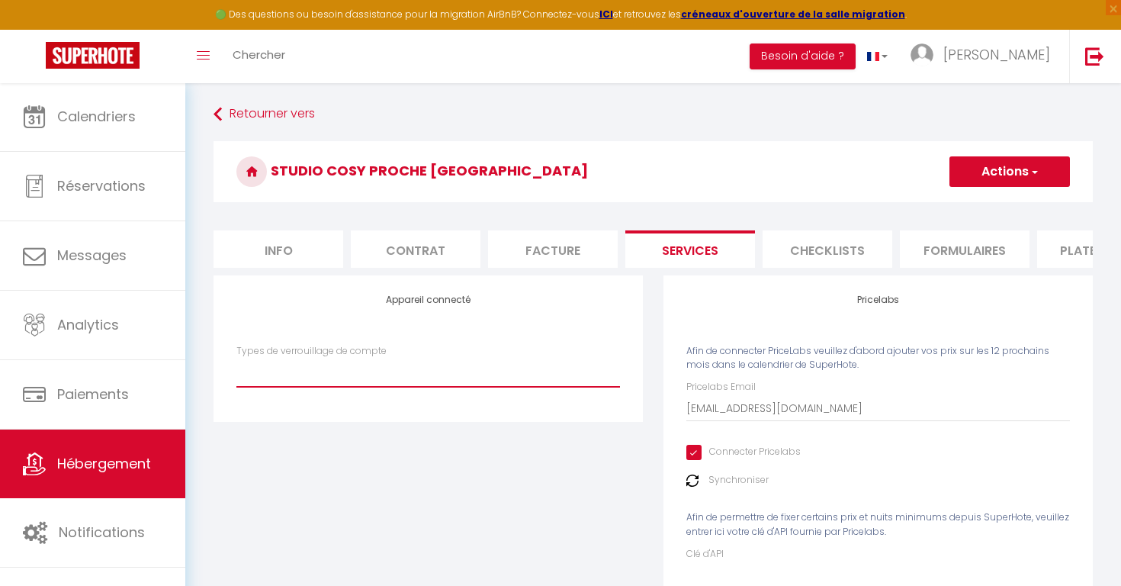
select select "IgloohomeV2"
checkbox input "false"
click at [987, 179] on button "Actions" at bounding box center [1009, 171] width 120 height 30
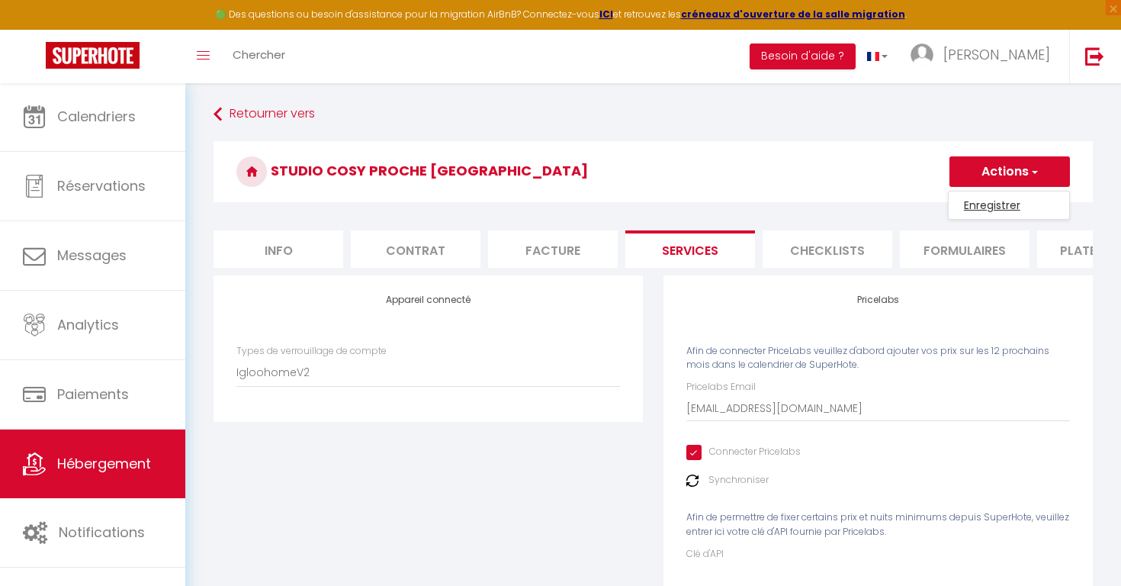
click at [985, 204] on link "Enregistrer" at bounding box center [1009, 205] width 120 height 20
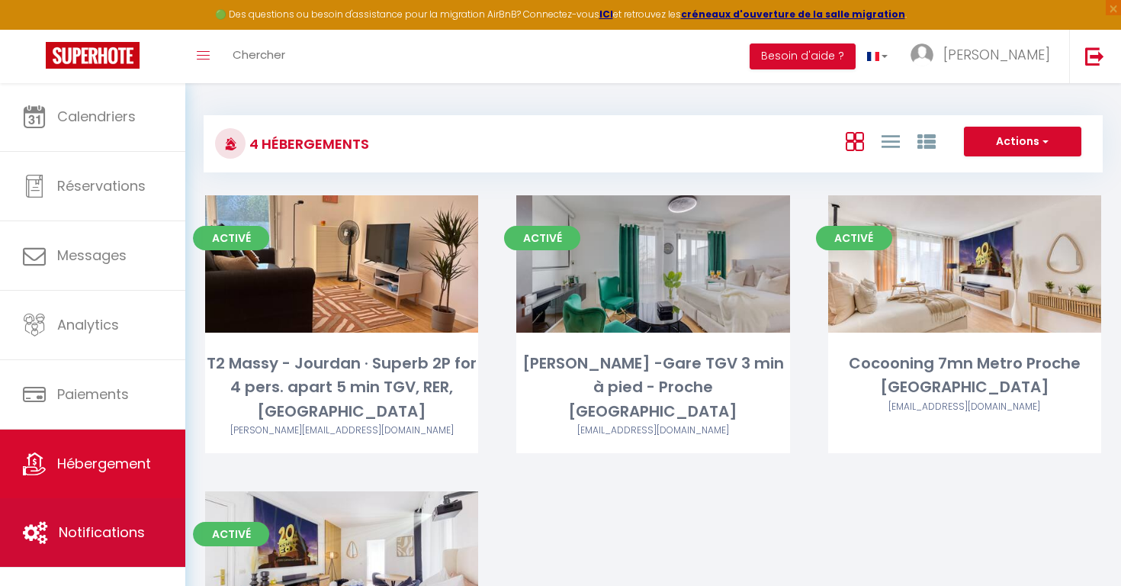
click at [83, 534] on span "Notifications" at bounding box center [102, 531] width 86 height 19
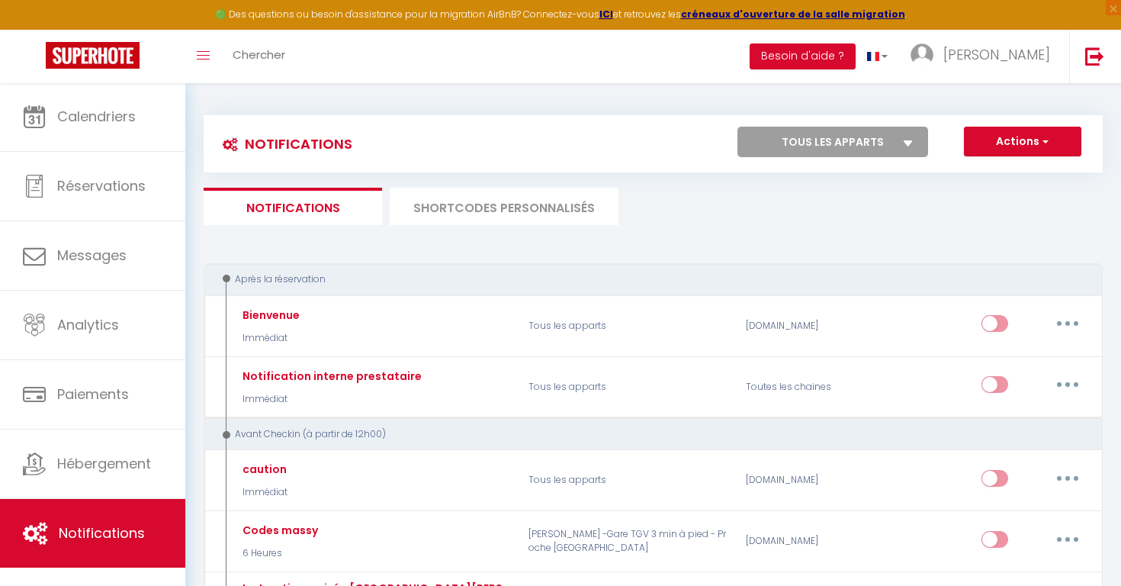
click at [481, 206] on li "SHORTCODES PERSONNALISÉS" at bounding box center [504, 206] width 229 height 37
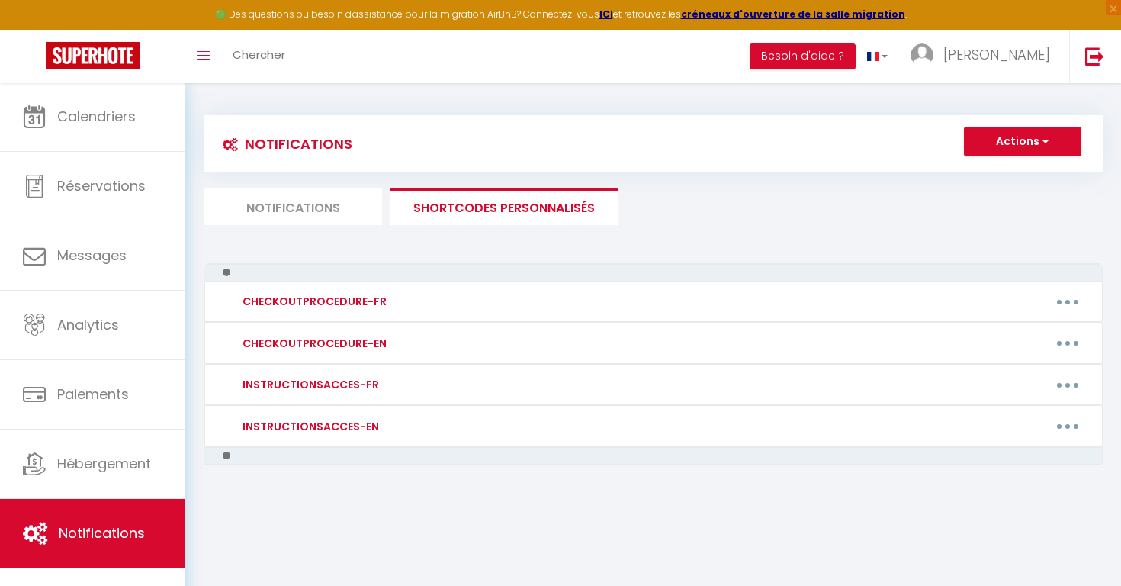
click at [303, 207] on li "Notifications" at bounding box center [293, 206] width 178 height 37
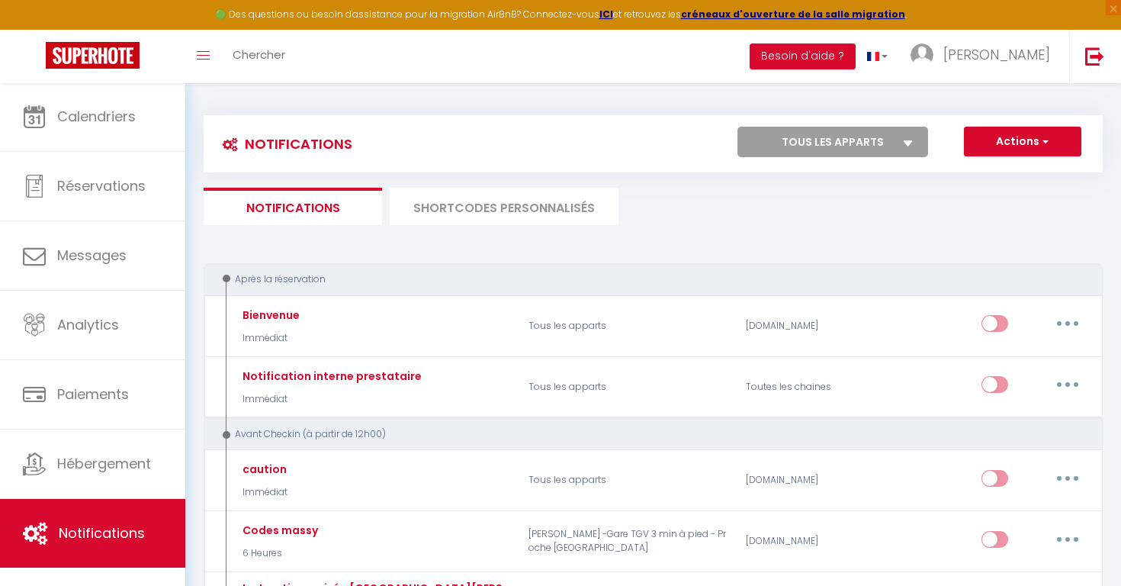
click at [1023, 139] on button "Actions" at bounding box center [1022, 142] width 117 height 30
click at [1006, 171] on link "Nouvelle Notification" at bounding box center [1001, 175] width 159 height 20
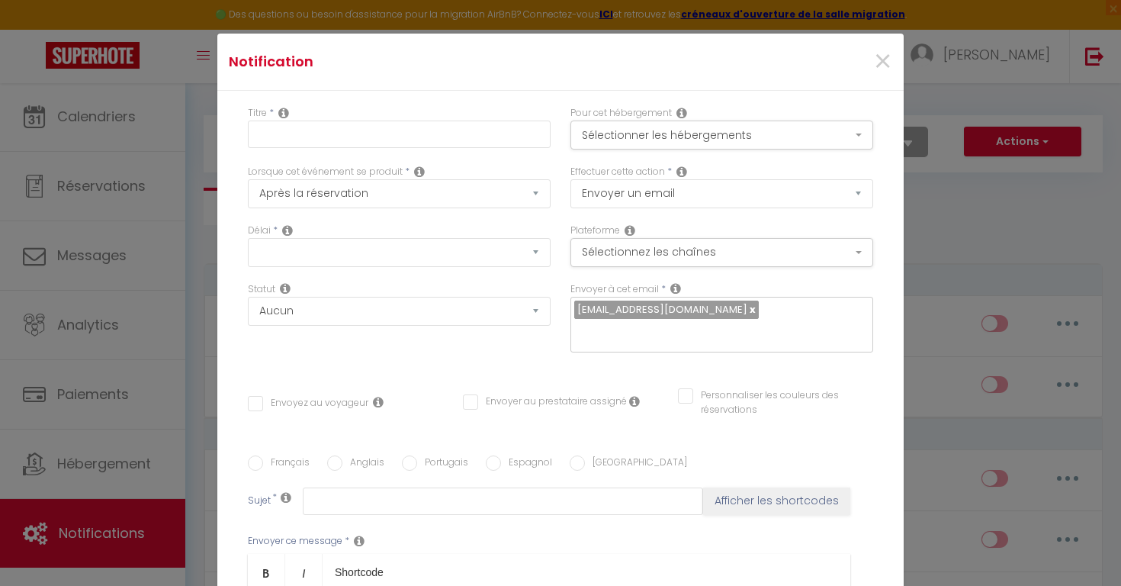
select select "Immédiat"
select select
checkbox input "false"
radio input "true"
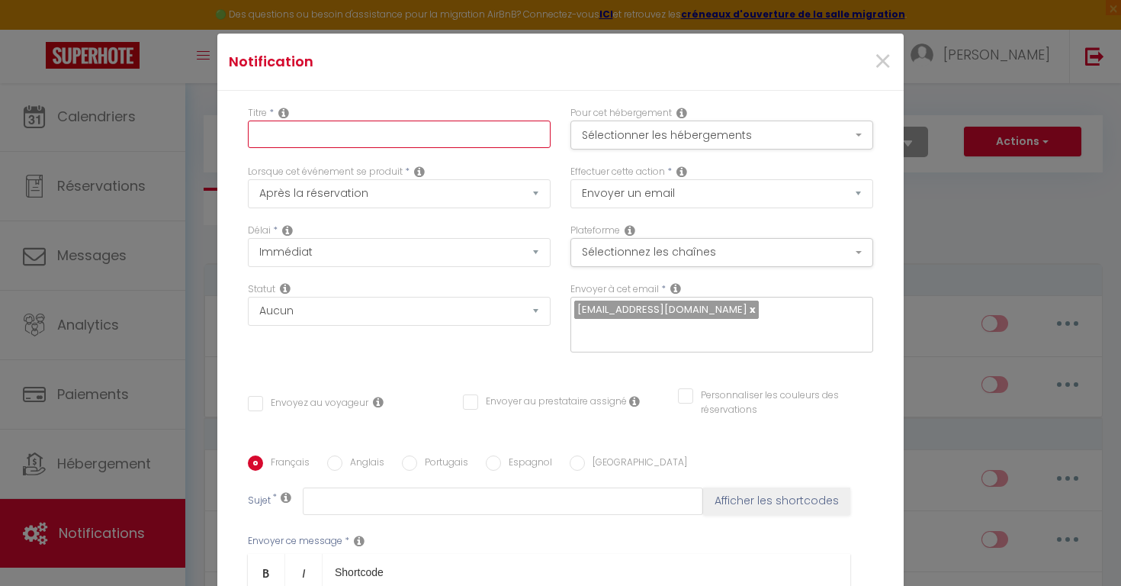
click at [506, 137] on input "text" at bounding box center [399, 133] width 303 height 27
type input "code igloohome"
click at [654, 137] on button "Sélectionner les hébergements" at bounding box center [721, 134] width 303 height 29
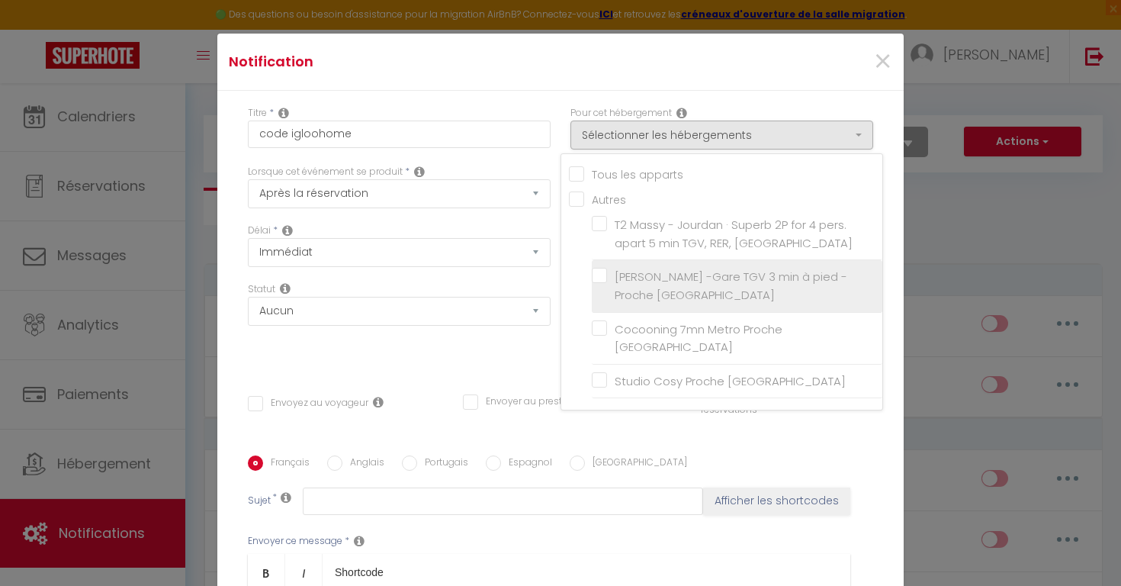
click at [602, 278] on input "[PERSON_NAME] -Gare TGV 3 min à pied - Proche [GEOGRAPHIC_DATA]" at bounding box center [737, 285] width 291 height 15
checkbox input "true"
checkbox input "false"
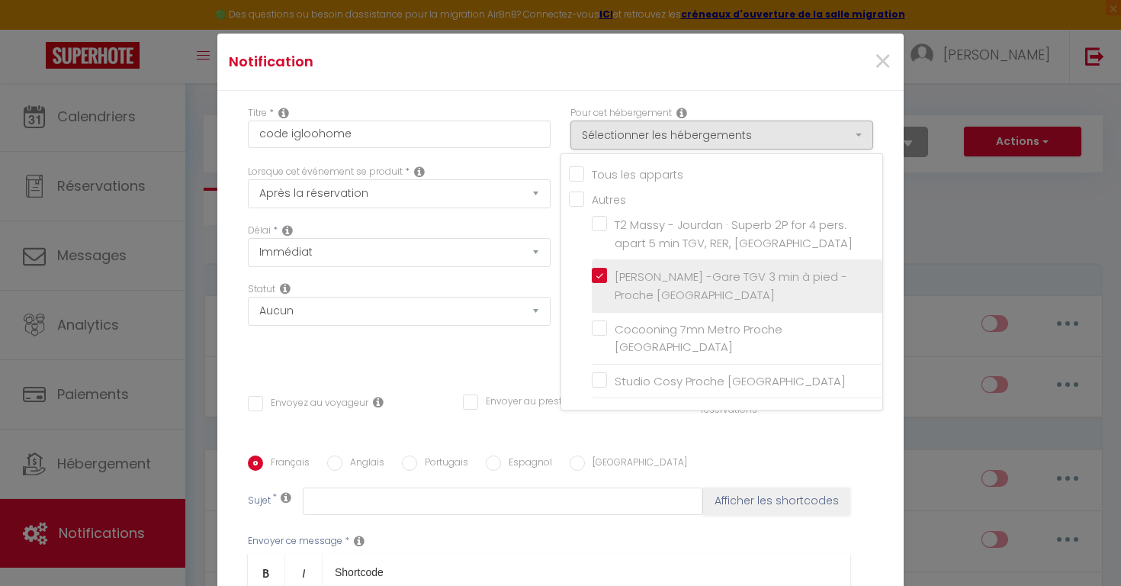
checkbox input "false"
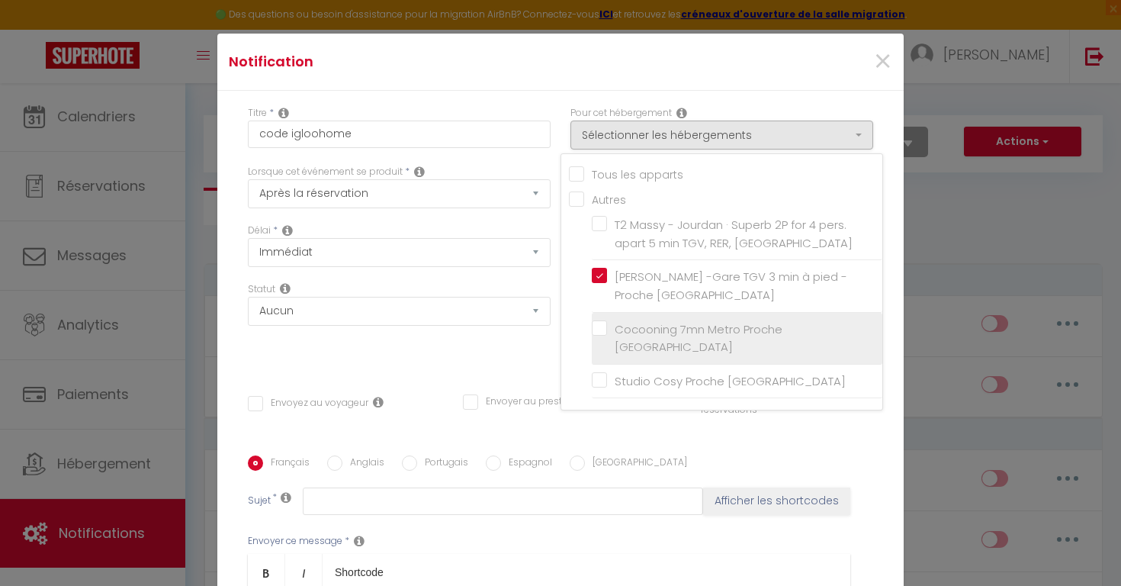
click at [596, 330] on input "Cocooning 7mn Metro Proche [GEOGRAPHIC_DATA]" at bounding box center [737, 337] width 291 height 15
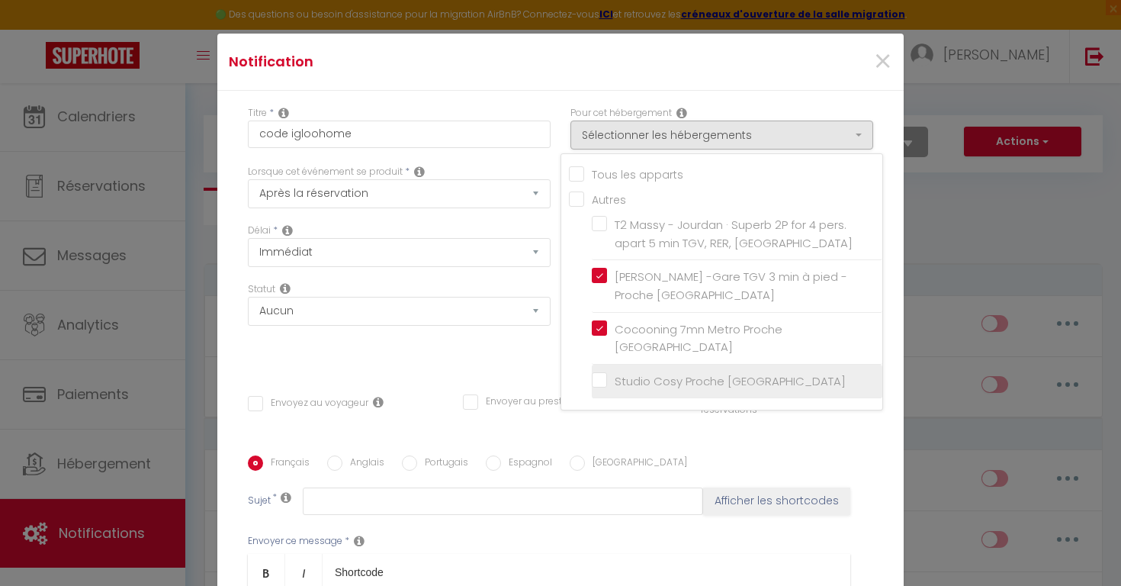
click at [602, 373] on input "Studio Cosy Proche [GEOGRAPHIC_DATA]" at bounding box center [737, 380] width 291 height 15
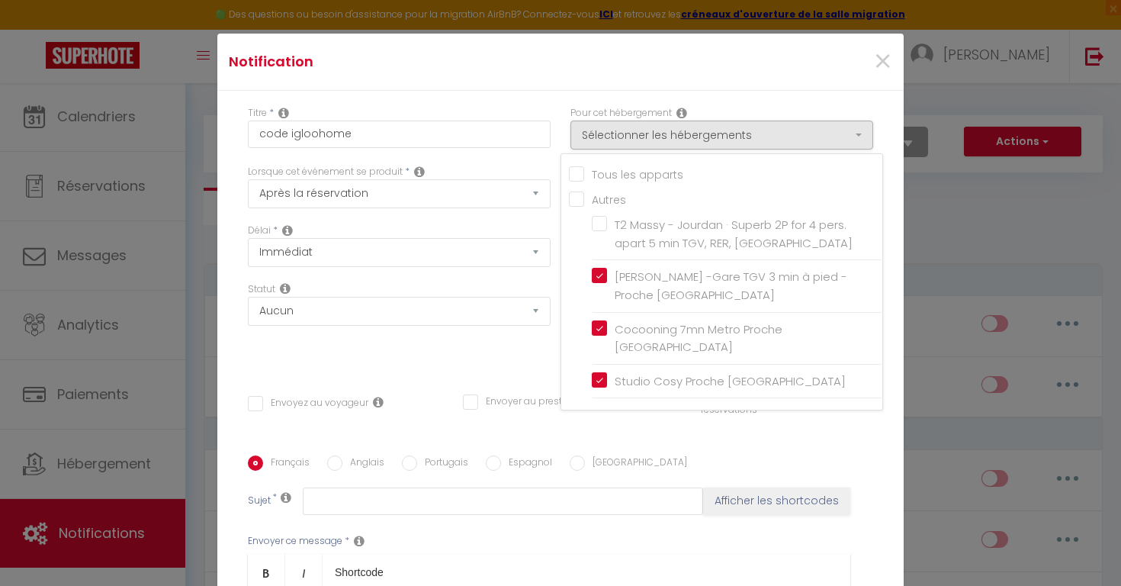
click at [537, 173] on div "Lorsque cet événement se produit * Après la réservation Avant Checkin (à partir…" at bounding box center [399, 186] width 303 height 43
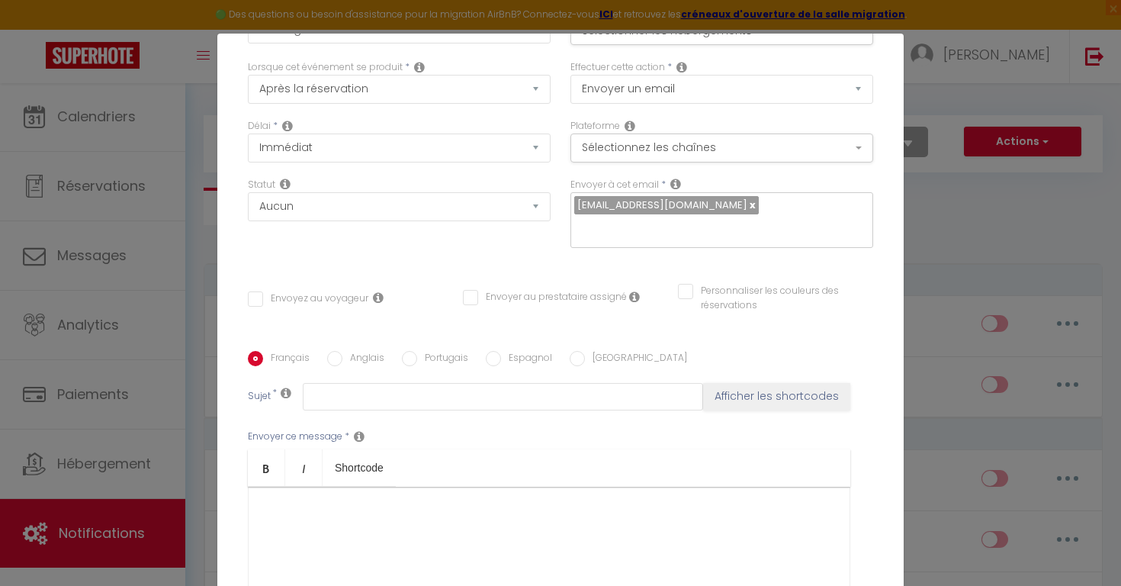
scroll to position [107, 0]
click at [716, 393] on button "Afficher les shortcodes" at bounding box center [776, 393] width 147 height 27
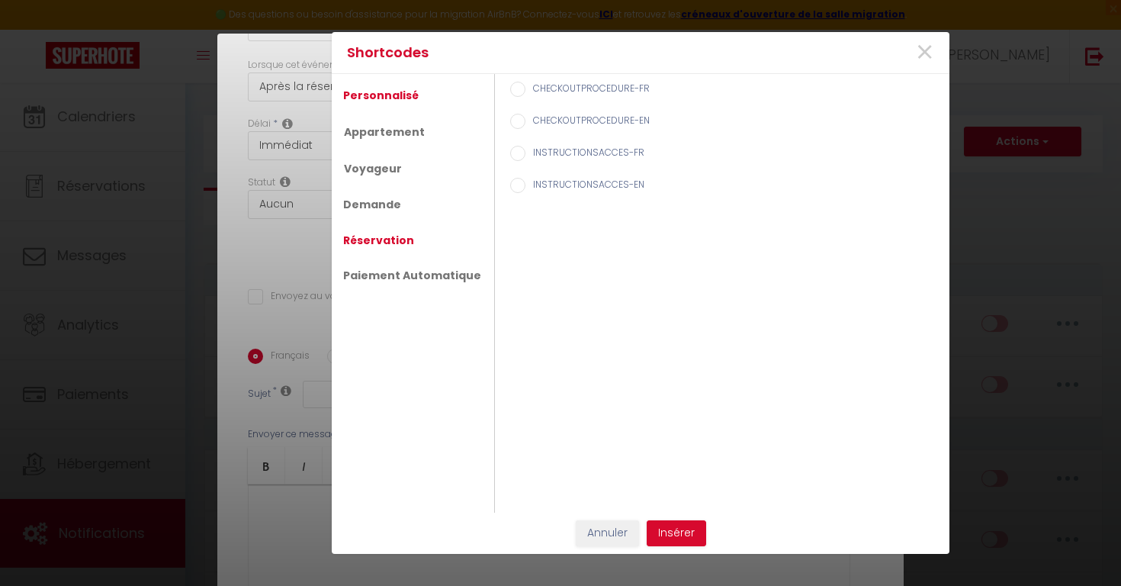
click at [365, 250] on link "Réservation" at bounding box center [378, 239] width 86 height 27
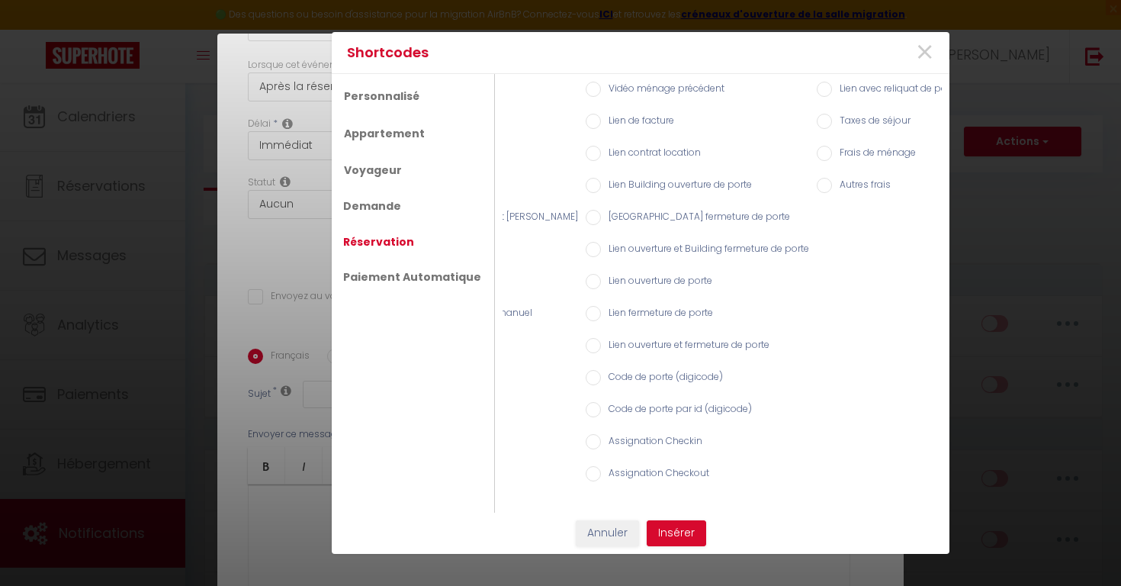
scroll to position [0, 169]
click at [606, 379] on label "Code de porte (digicode)" at bounding box center [667, 378] width 122 height 17
click at [591, 379] on input "Code de porte (digicode)" at bounding box center [598, 377] width 15 height 15
click at [674, 529] on button "Insérer" at bounding box center [676, 533] width 59 height 26
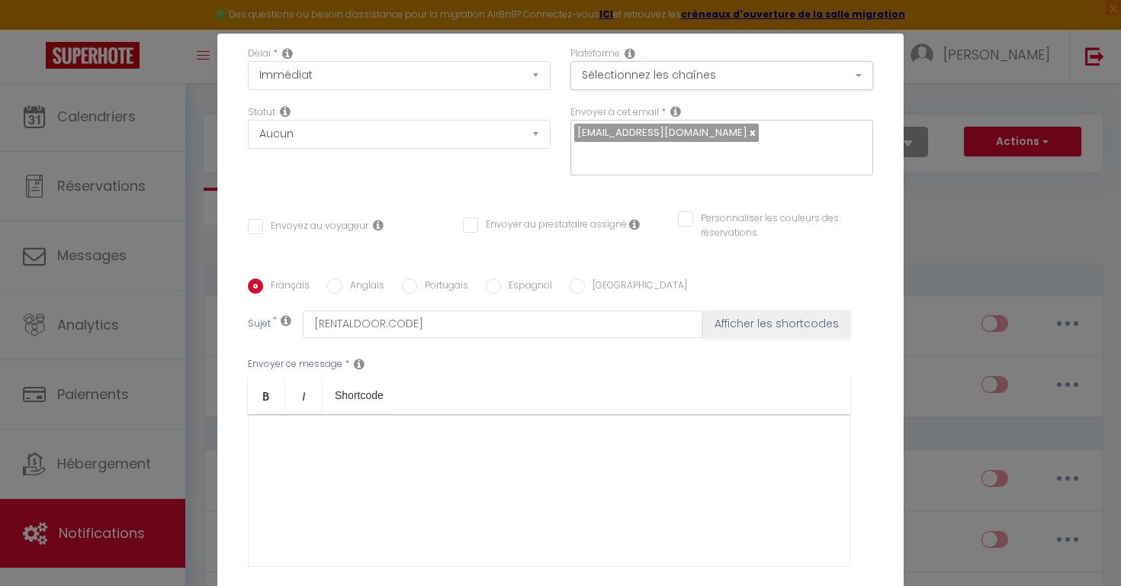
scroll to position [190, 0]
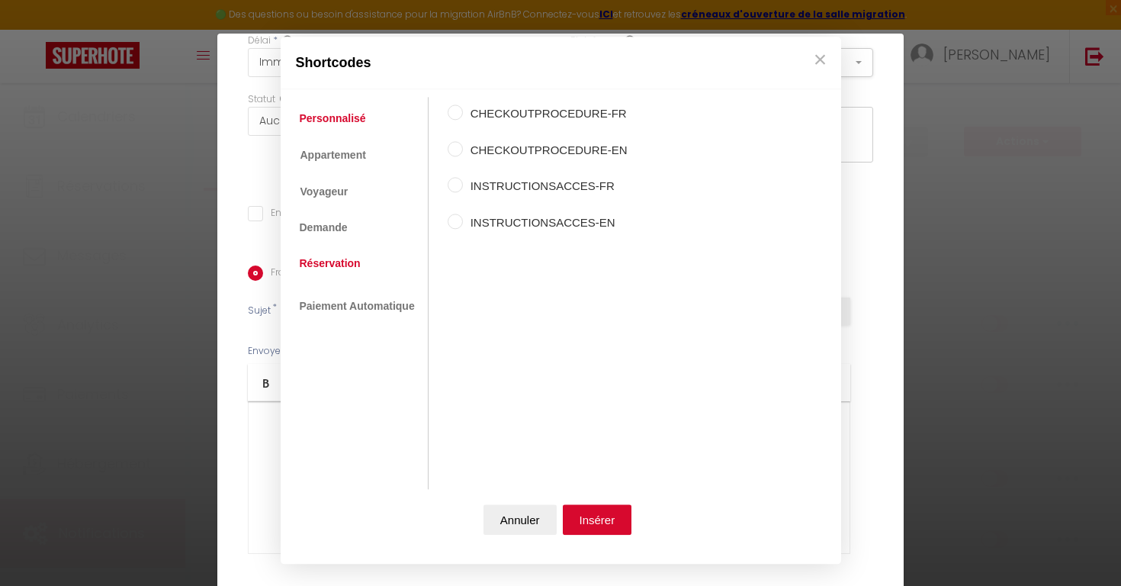
click at [338, 266] on link "Réservation" at bounding box center [330, 262] width 76 height 27
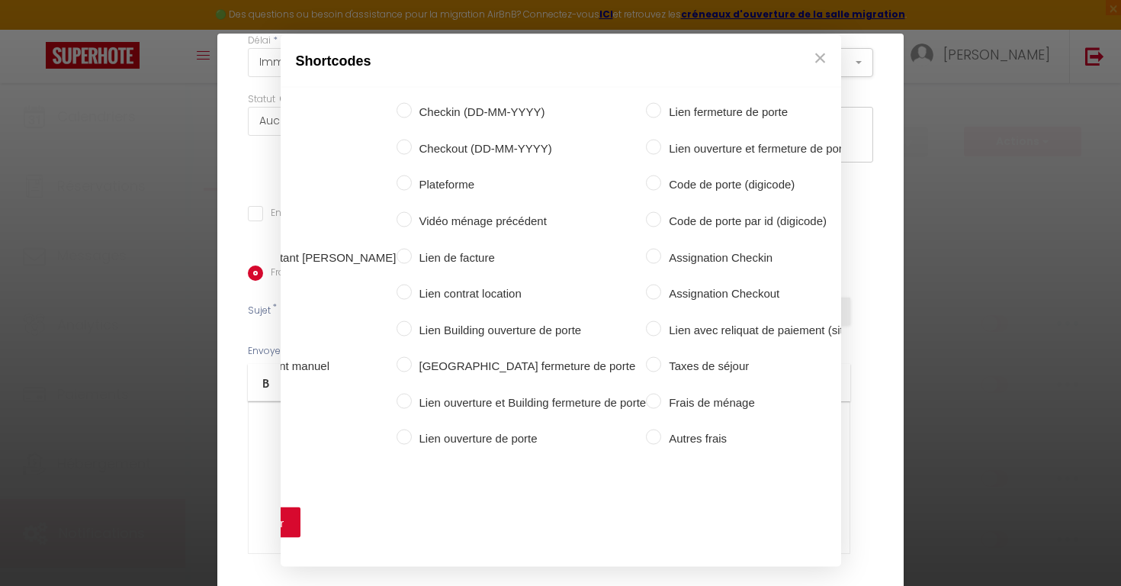
scroll to position [0, 330]
click at [671, 185] on label "Code de porte (digicode)" at bounding box center [770, 184] width 217 height 18
click at [662, 185] on input "Code de porte (digicode)" at bounding box center [654, 182] width 15 height 15
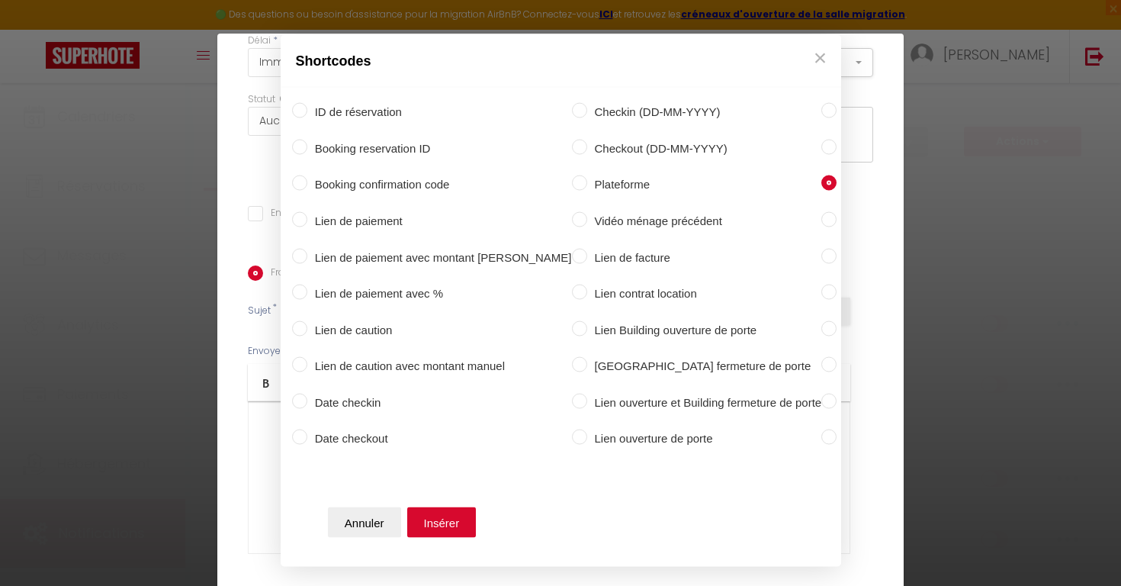
scroll to position [0, 114]
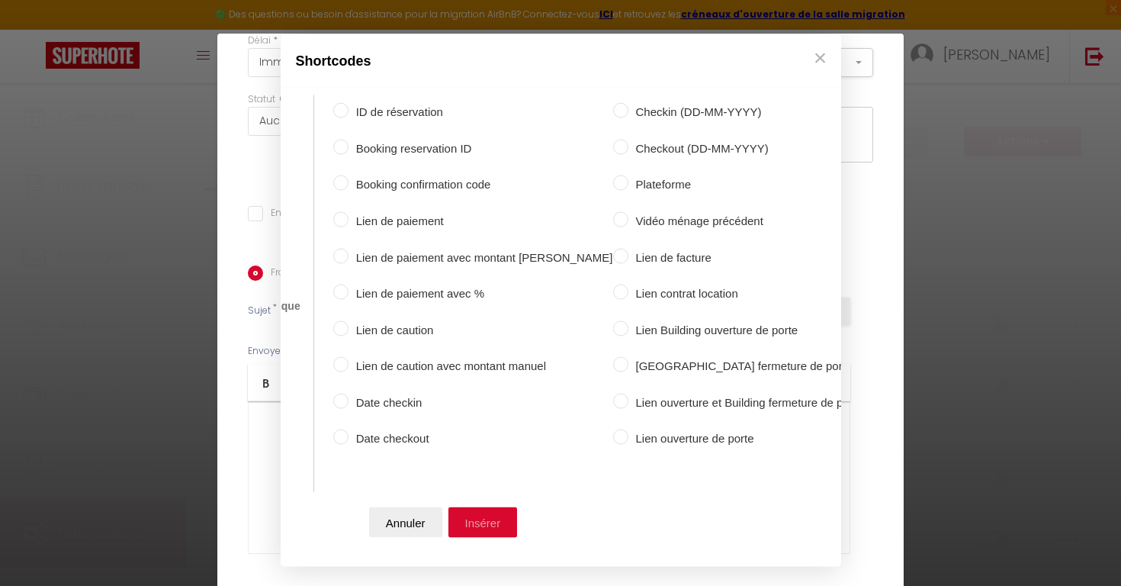
click at [472, 525] on button "Insérer" at bounding box center [482, 521] width 69 height 30
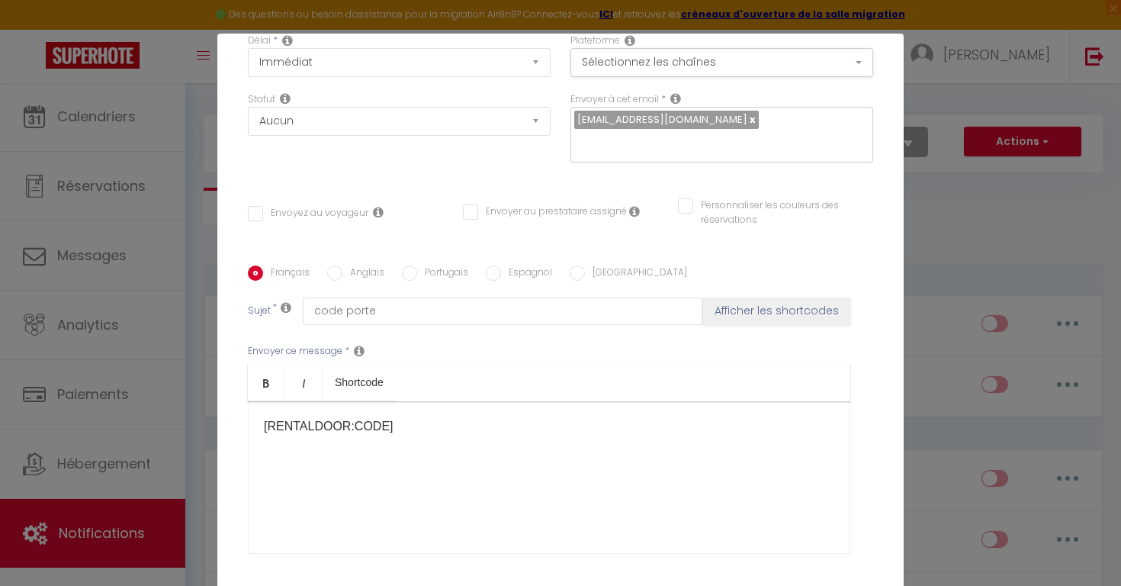
click at [209, 264] on div "Notification × Titre * code igloohome Pour cet hébergement Sélectionner les héb…" at bounding box center [560, 293] width 1121 height 586
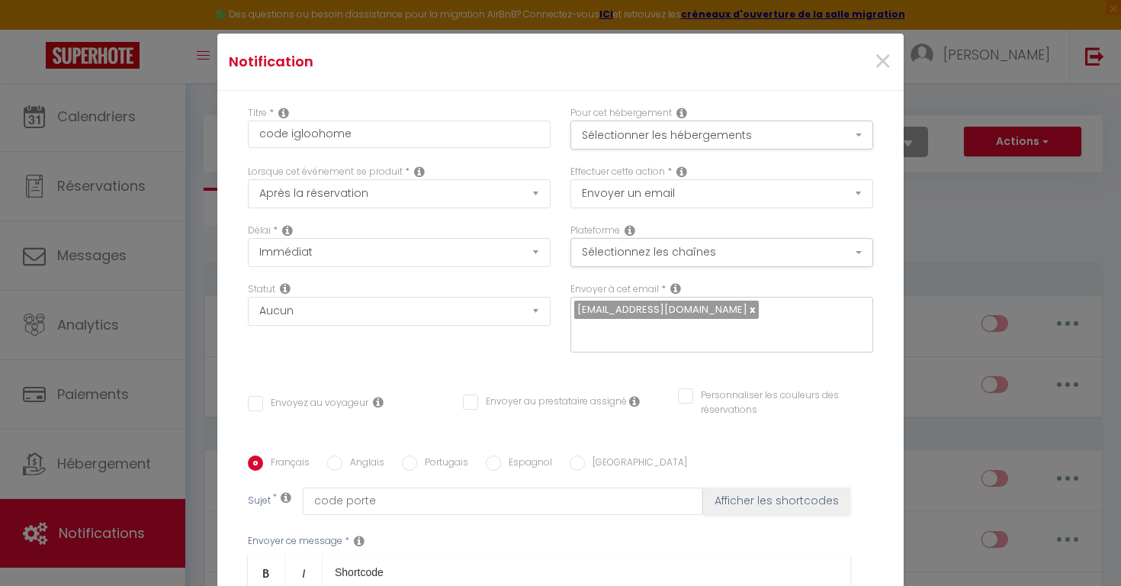
scroll to position [0, 0]
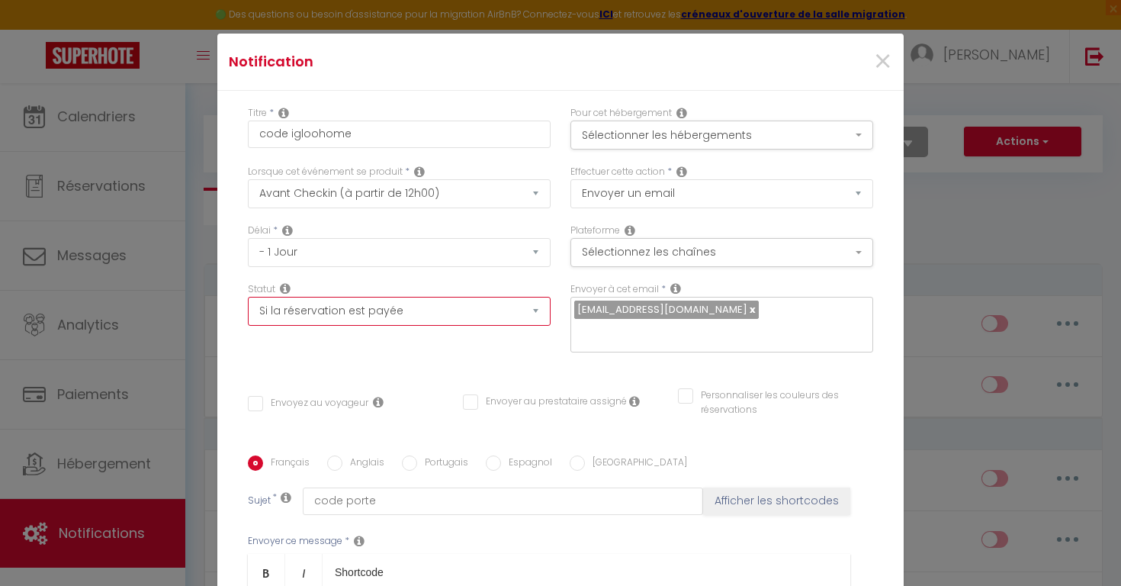
click at [283, 404] on input "Envoyez au voyageur" at bounding box center [308, 403] width 120 height 15
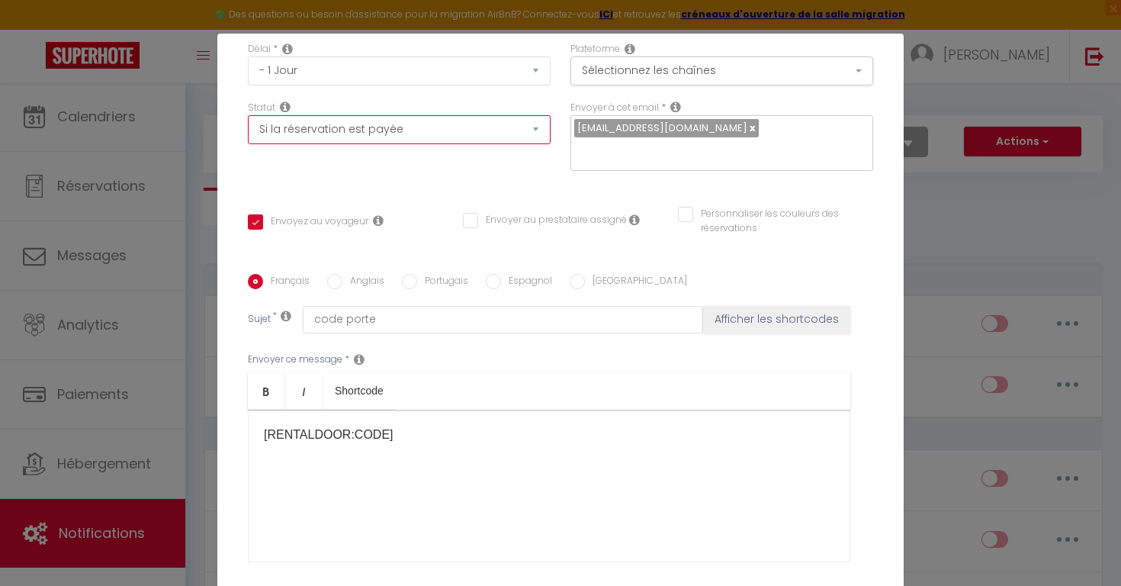
scroll to position [204, 0]
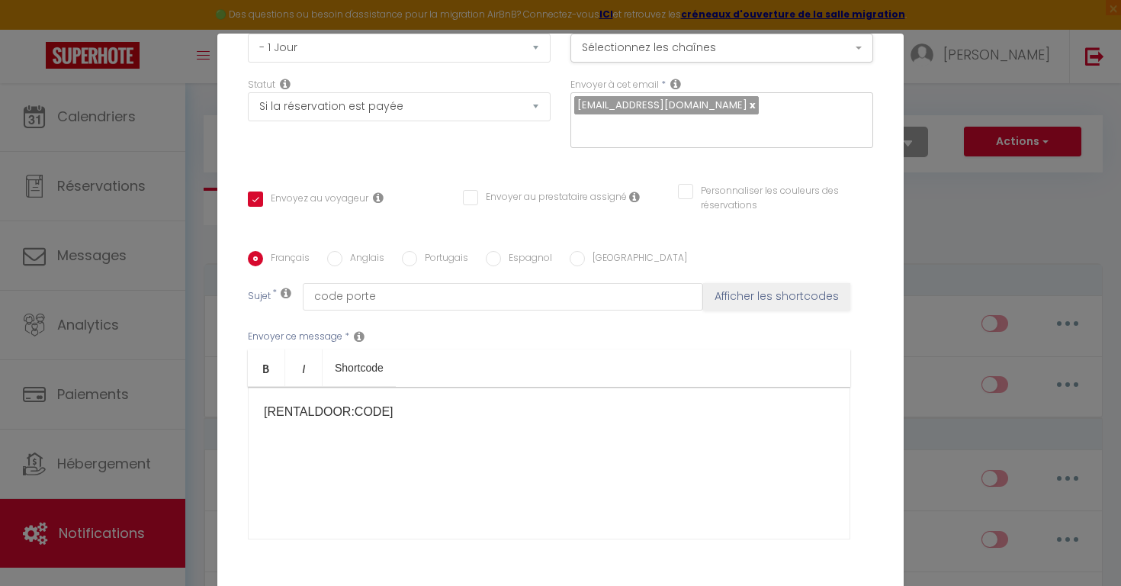
click at [420, 406] on div "[RENTALDOOR:CODE] ​" at bounding box center [549, 463] width 602 height 152
click at [262, 406] on div "[RENTALDOOR:CODE] ​" at bounding box center [549, 463] width 602 height 152
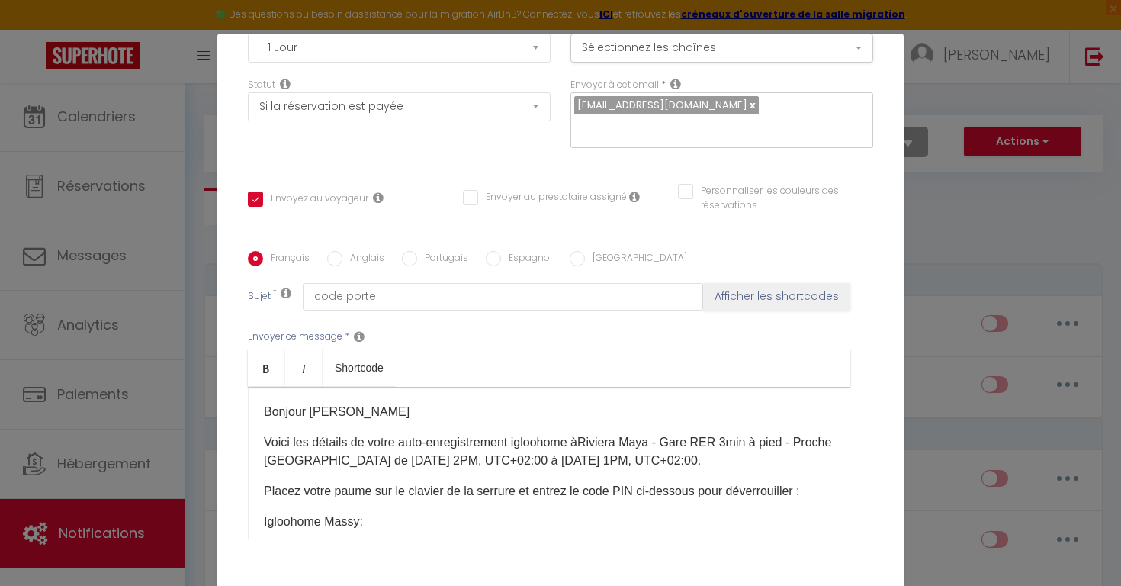
click at [454, 413] on p "Bonjour [PERSON_NAME]" at bounding box center [549, 412] width 570 height 18
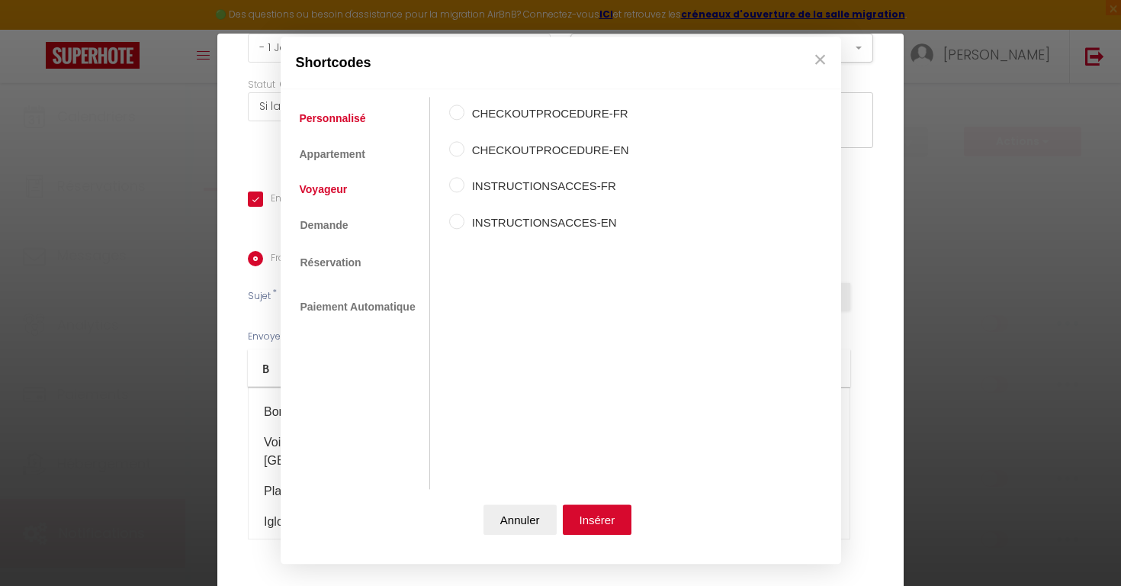
click at [332, 191] on link "Voyageur" at bounding box center [323, 188] width 63 height 27
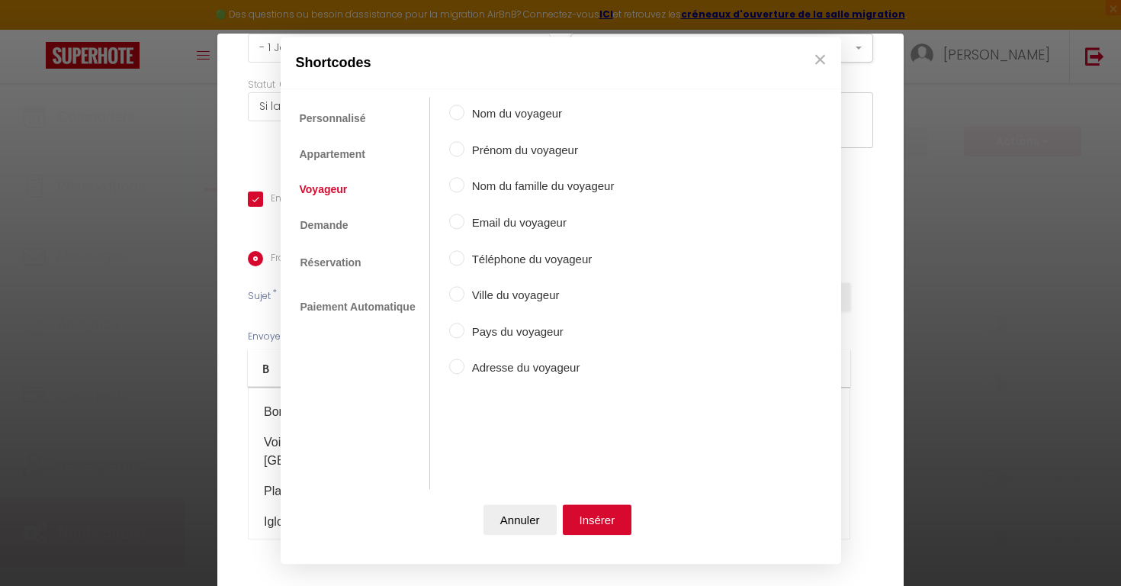
click at [464, 147] on label "Prénom du voyageur" at bounding box center [539, 150] width 150 height 18
click at [464, 147] on input "Prénom du voyageur" at bounding box center [456, 148] width 15 height 15
click at [589, 523] on button "Insérer" at bounding box center [597, 520] width 69 height 30
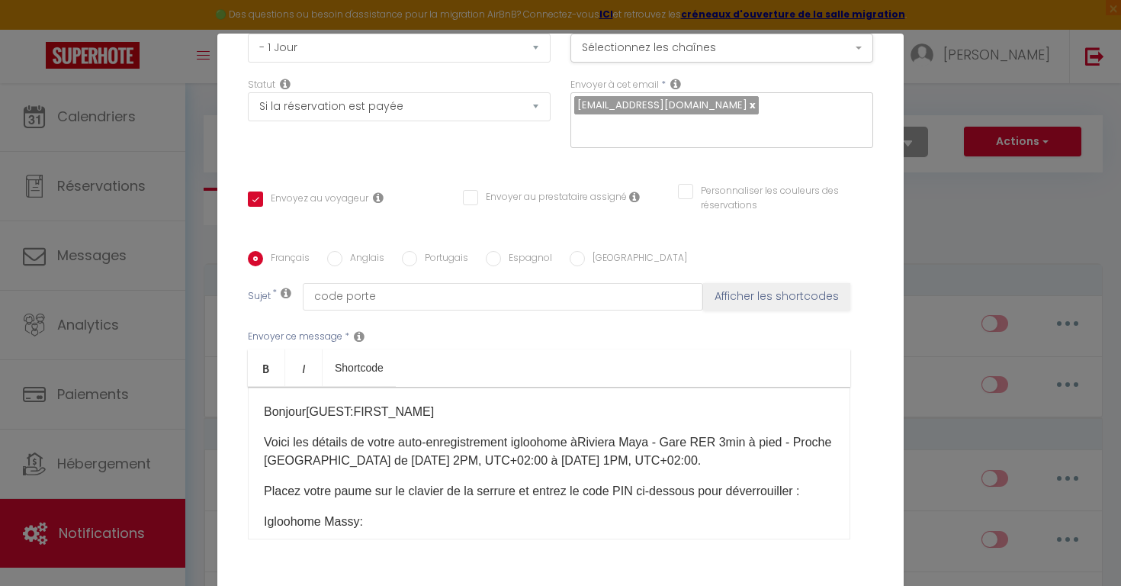
drag, startPoint x: 662, startPoint y: 460, endPoint x: 475, endPoint y: 455, distance: 186.9
click at [475, 455] on p "Voici les détails de votre auto-enregistrement igloohome àRiviera Maya - Gare R…" at bounding box center [549, 451] width 570 height 37
click at [545, 512] on div "Bonjour [GUEST:FIRST_NAME] ​ Voici les détails de votre auto-enregistrement igl…" at bounding box center [549, 463] width 602 height 152
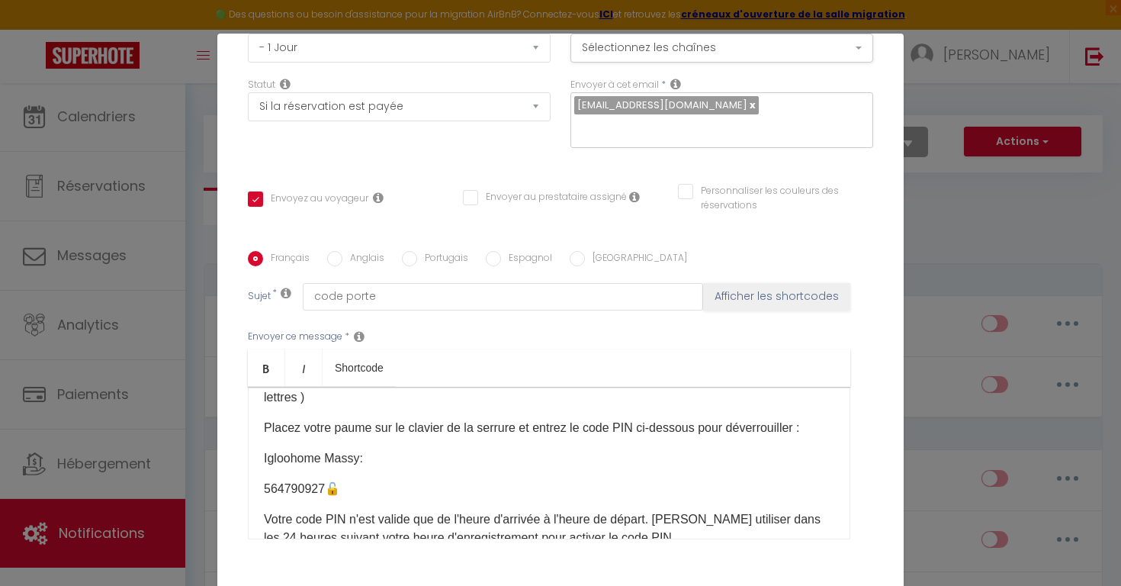
scroll to position [63, 0]
drag, startPoint x: 352, startPoint y: 490, endPoint x: 280, endPoint y: 468, distance: 75.7
click at [281, 468] on div "Bonjour [GUEST:FIRST_NAME] ​ Voici les détails de votre auto-enregistrement igl…" at bounding box center [549, 463] width 602 height 152
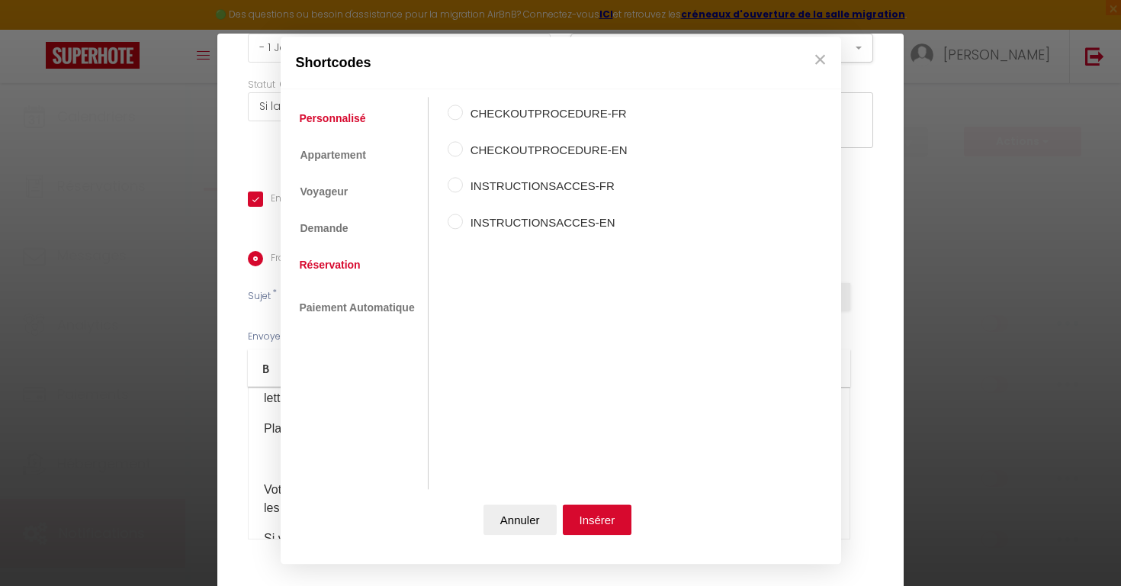
click at [331, 268] on link "Réservation" at bounding box center [330, 264] width 76 height 27
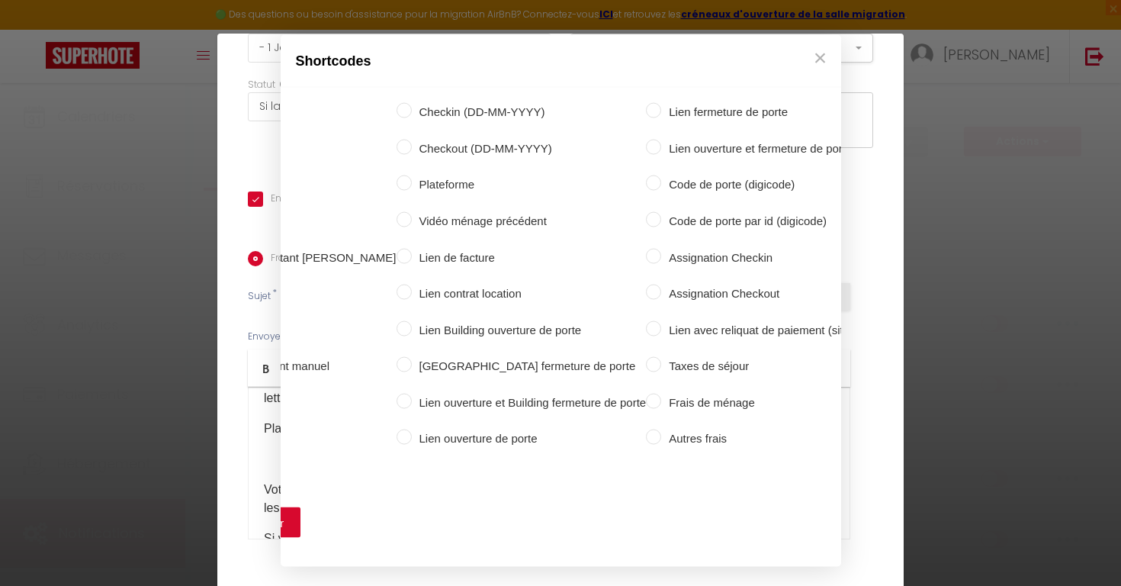
scroll to position [0, 330]
click at [662, 182] on label "Code de porte (digicode)" at bounding box center [770, 184] width 217 height 18
click at [647, 182] on input "Code de porte (digicode)" at bounding box center [654, 182] width 15 height 15
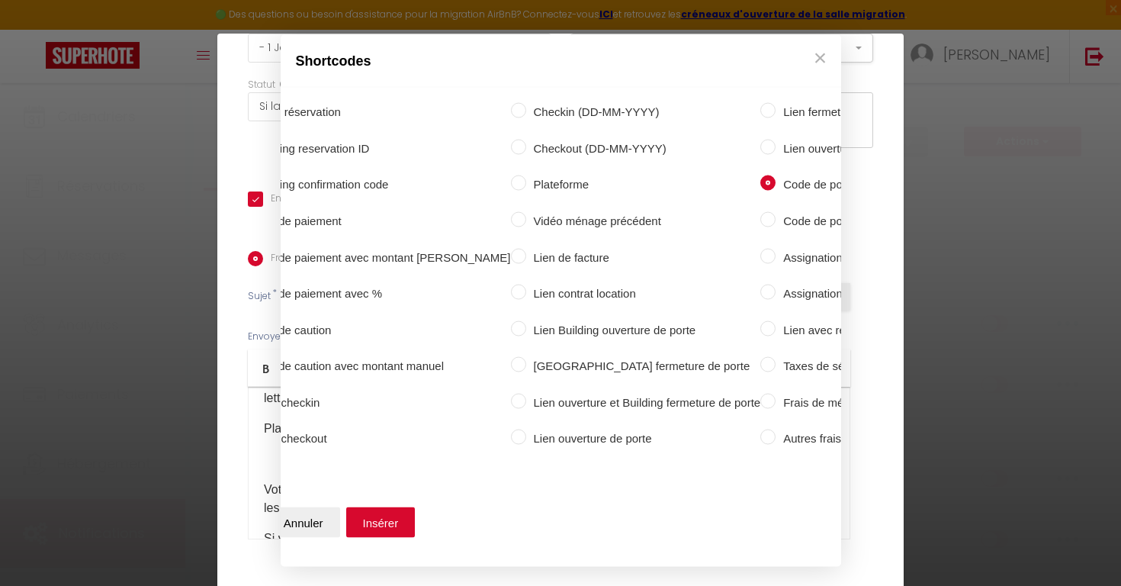
scroll to position [0, 174]
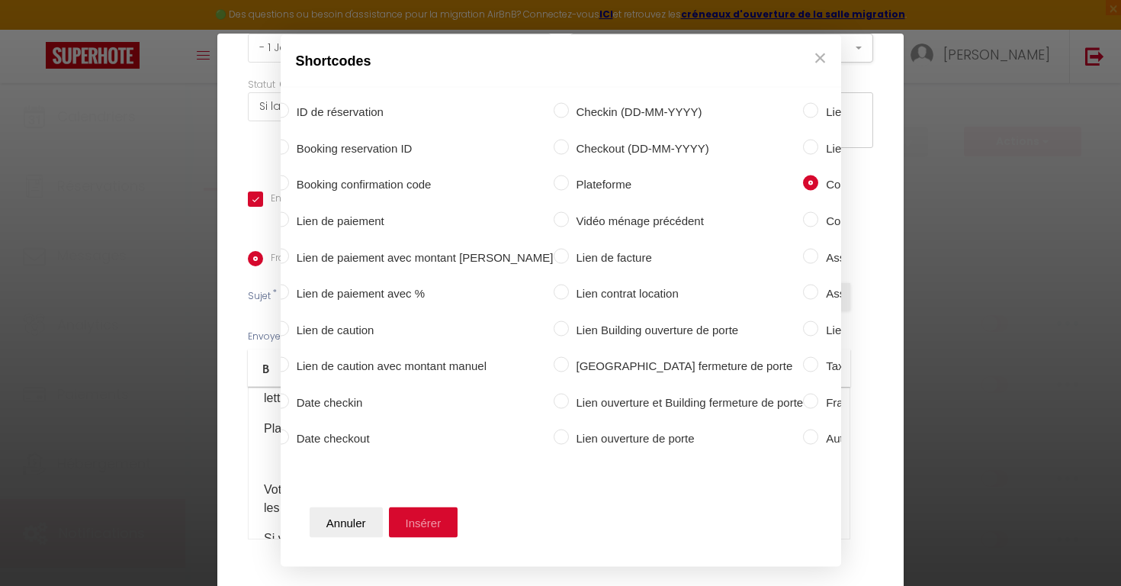
click at [438, 521] on button "Insérer" at bounding box center [423, 521] width 69 height 30
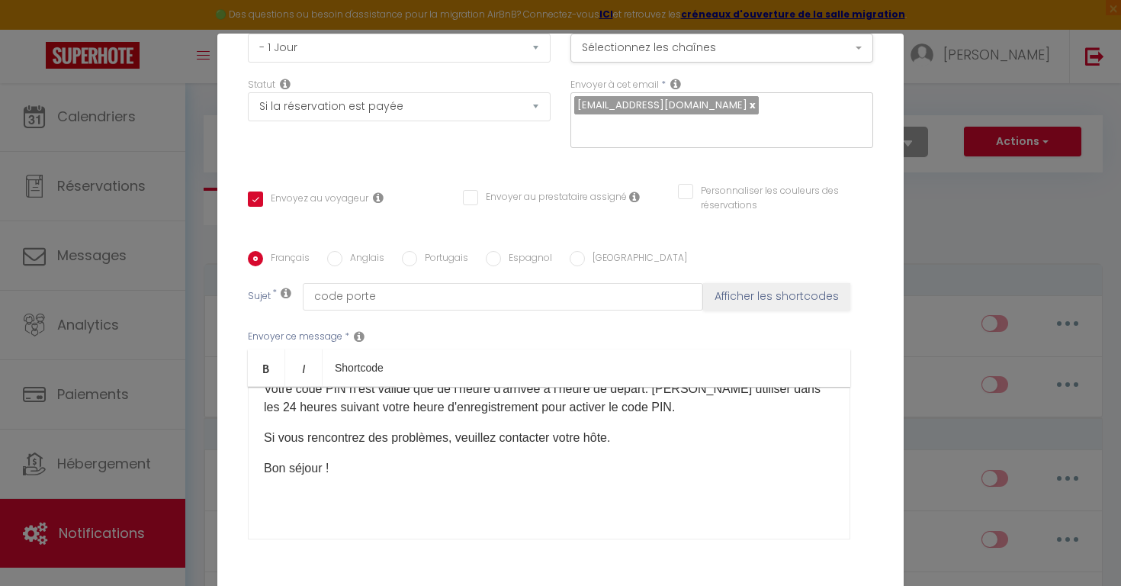
scroll to position [163, 0]
click at [622, 438] on p "Si vous rencontrez des problèmes, veuillez contacter votre hôte." at bounding box center [549, 438] width 570 height 18
click at [682, 486] on div "Bonjour [GUEST:FIRST_NAME] ​ Voici les détails de votre auto-enregistrement igl…" at bounding box center [549, 463] width 602 height 152
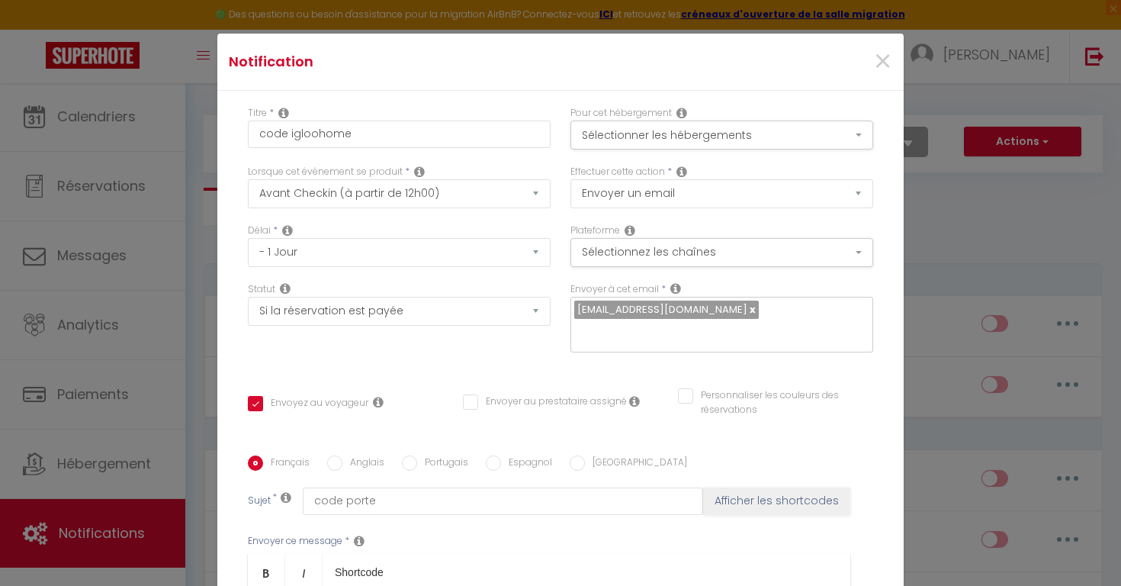
scroll to position [0, 0]
click at [696, 257] on button "Sélectionnez les chaînes" at bounding box center [721, 252] width 303 height 29
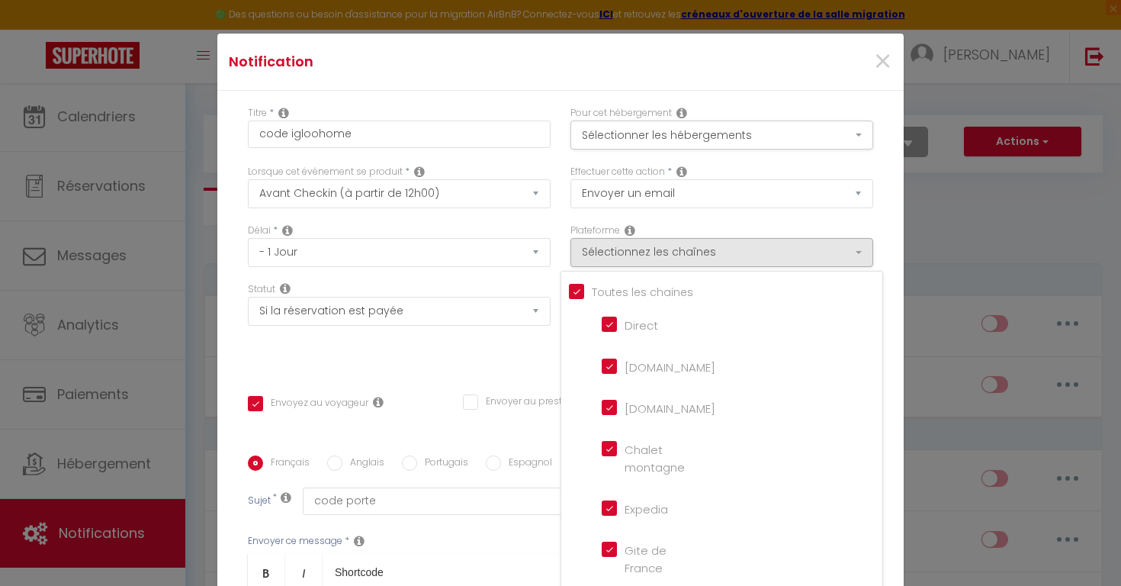
click at [595, 285] on input "Tous les apparts" at bounding box center [725, 290] width 313 height 15
click at [611, 368] on input "[DOMAIN_NAME]" at bounding box center [645, 365] width 87 height 15
click at [613, 410] on input "[DOMAIN_NAME]" at bounding box center [645, 406] width 87 height 15
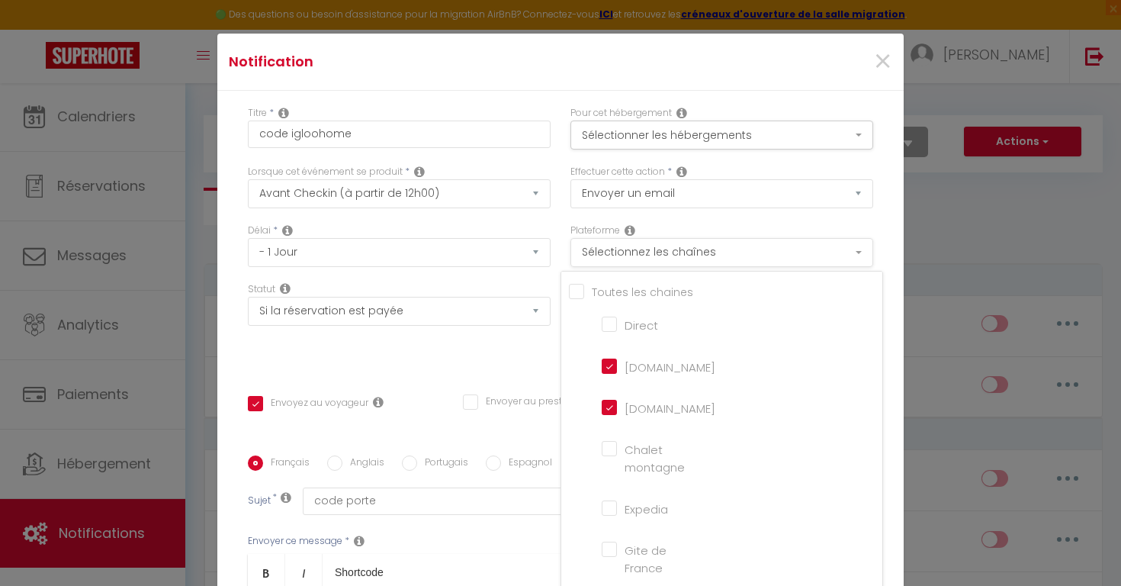
click at [750, 251] on button "Sélectionnez les chaînes" at bounding box center [721, 252] width 303 height 29
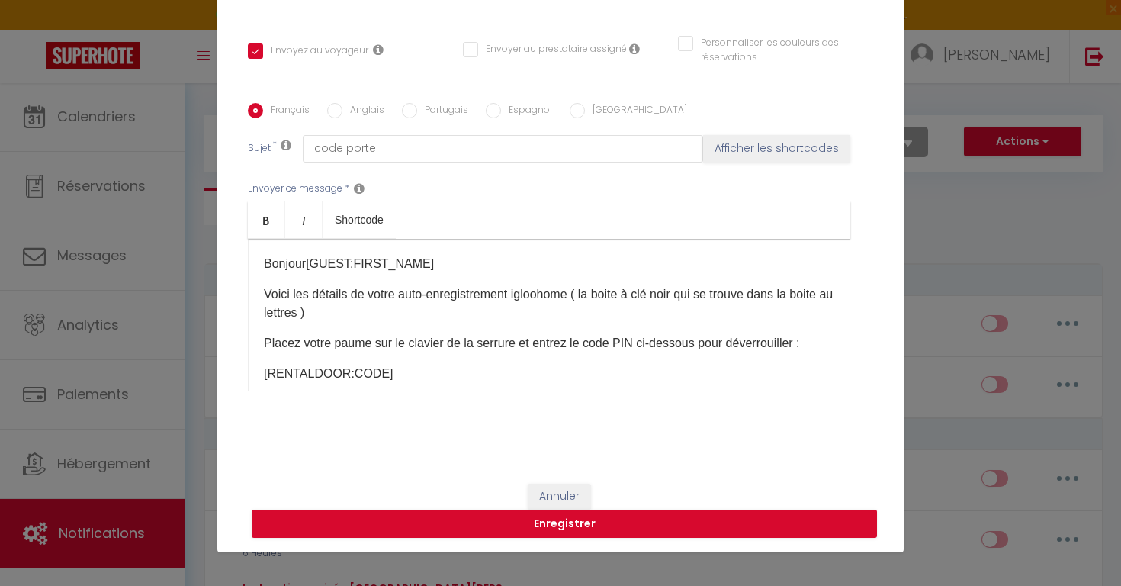
scroll to position [67, 0]
click at [512, 522] on button "Enregistrer" at bounding box center [564, 523] width 625 height 29
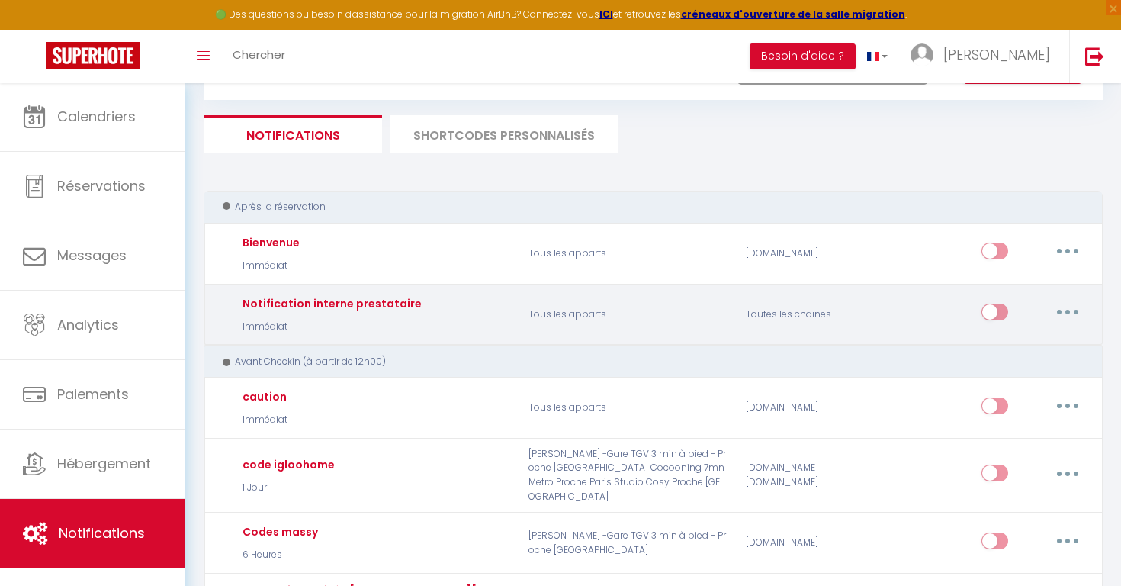
scroll to position [75, 0]
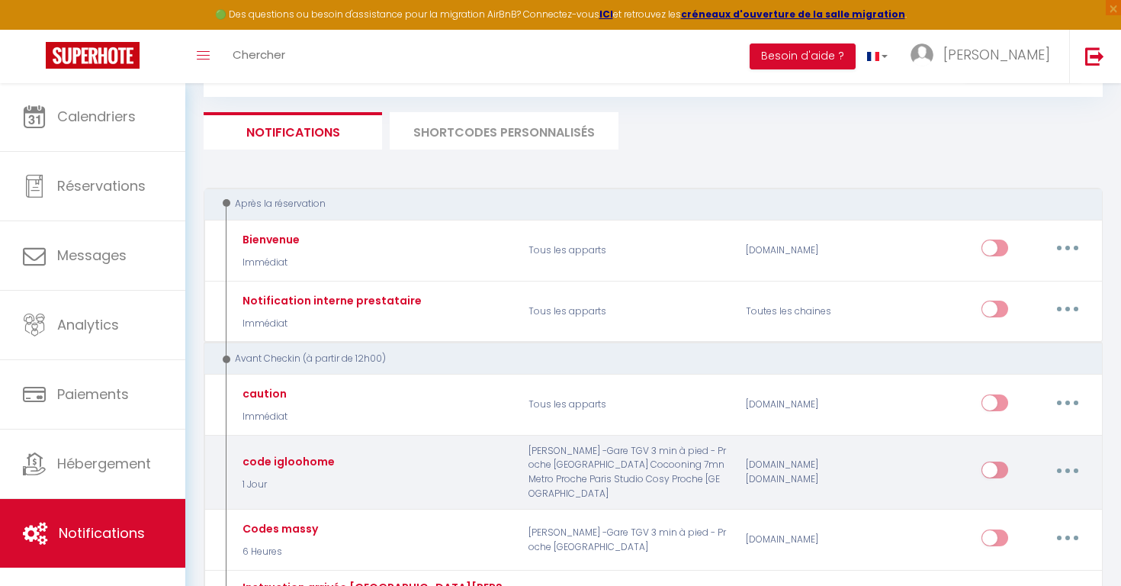
click at [997, 461] on input "checkbox" at bounding box center [994, 472] width 27 height 23
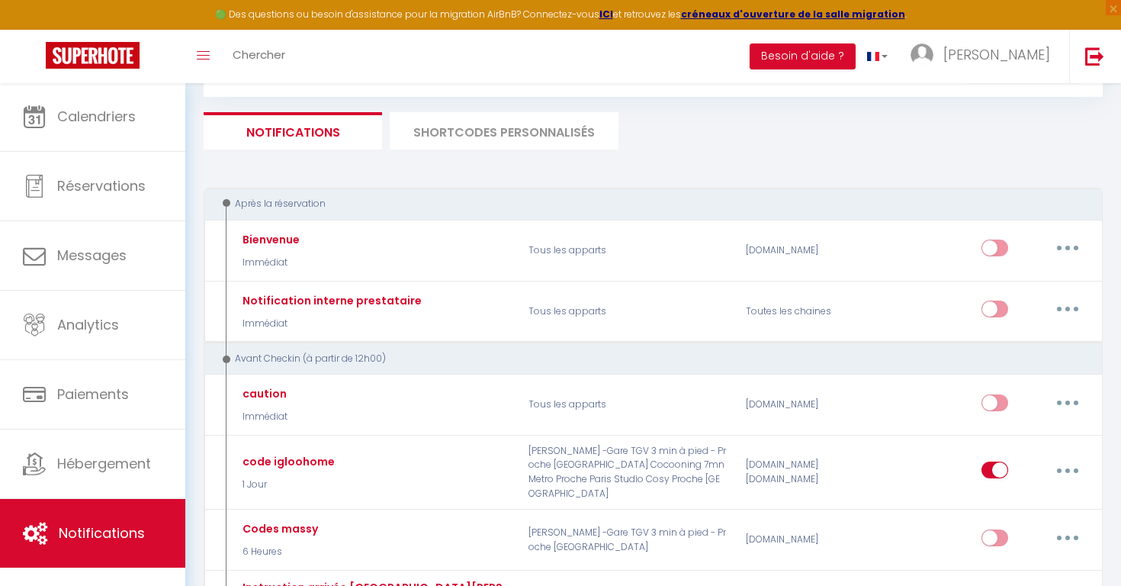
click at [821, 1] on div "🟢 Des questions ou besoin d'assistance pour la migration AirBnB? Connectez-vous…" at bounding box center [560, 15] width 1121 height 30
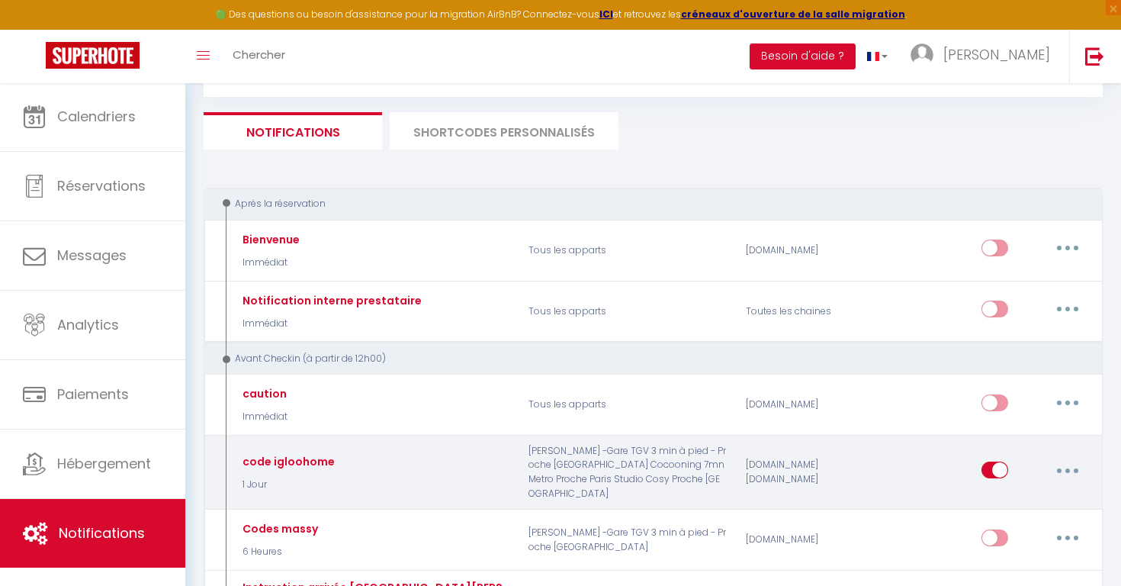
click at [387, 461] on div "code igloohome 1 Jour" at bounding box center [374, 472] width 290 height 57
click at [1062, 457] on button "button" at bounding box center [1067, 469] width 43 height 24
click at [1004, 497] on link "Editer" at bounding box center [1027, 505] width 113 height 26
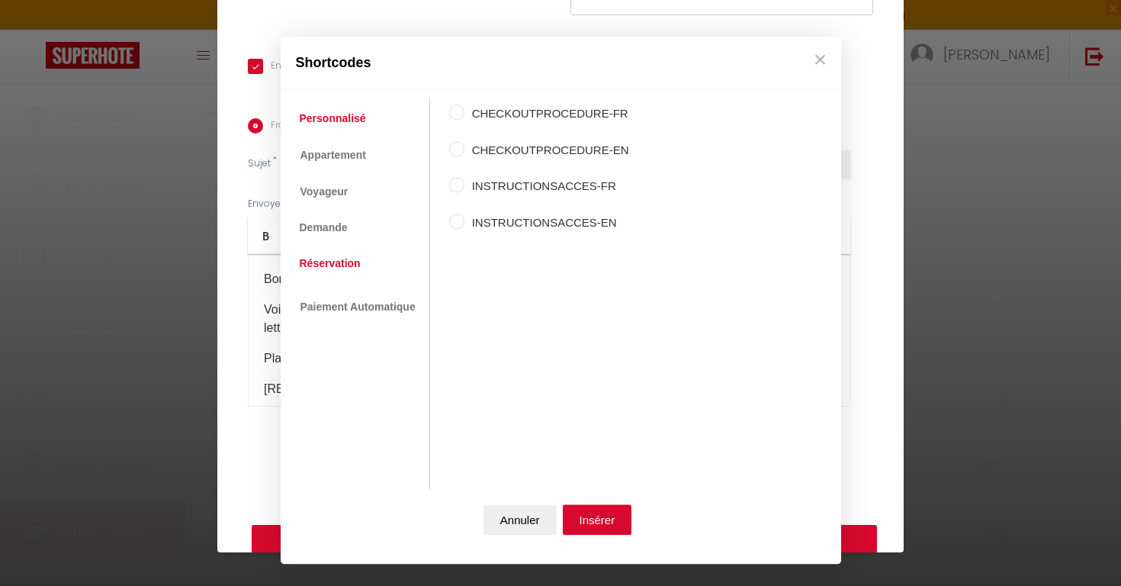
click at [327, 262] on link "Réservation" at bounding box center [330, 262] width 76 height 27
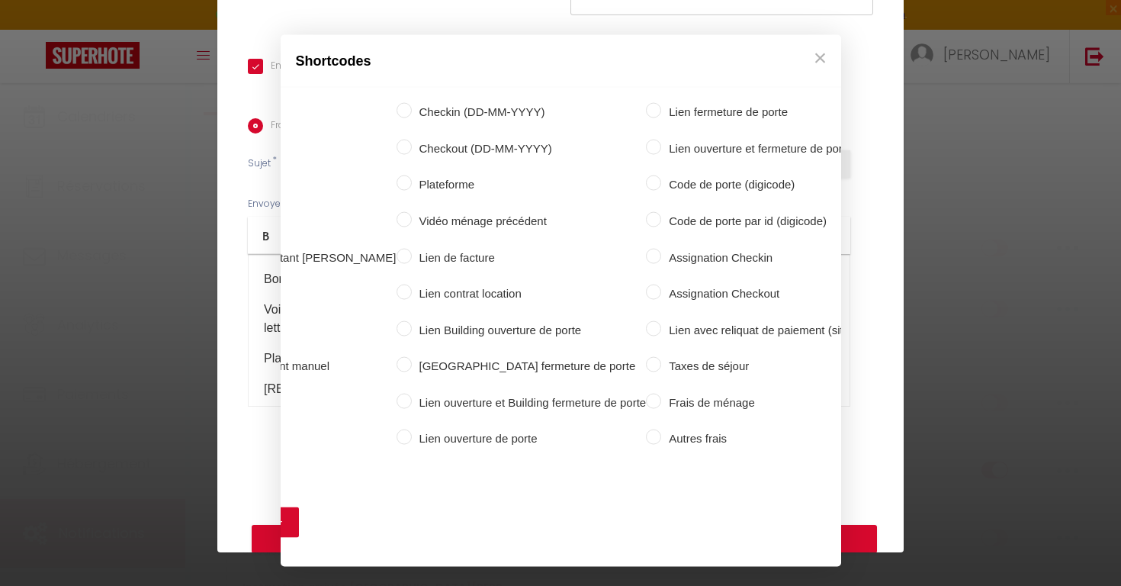
scroll to position [0, 332]
click at [1108, 109] on div "Shortcodes Personnalisé Appartement Voyageur Demande Réservation Lien De Paieme…" at bounding box center [560, 293] width 1121 height 586
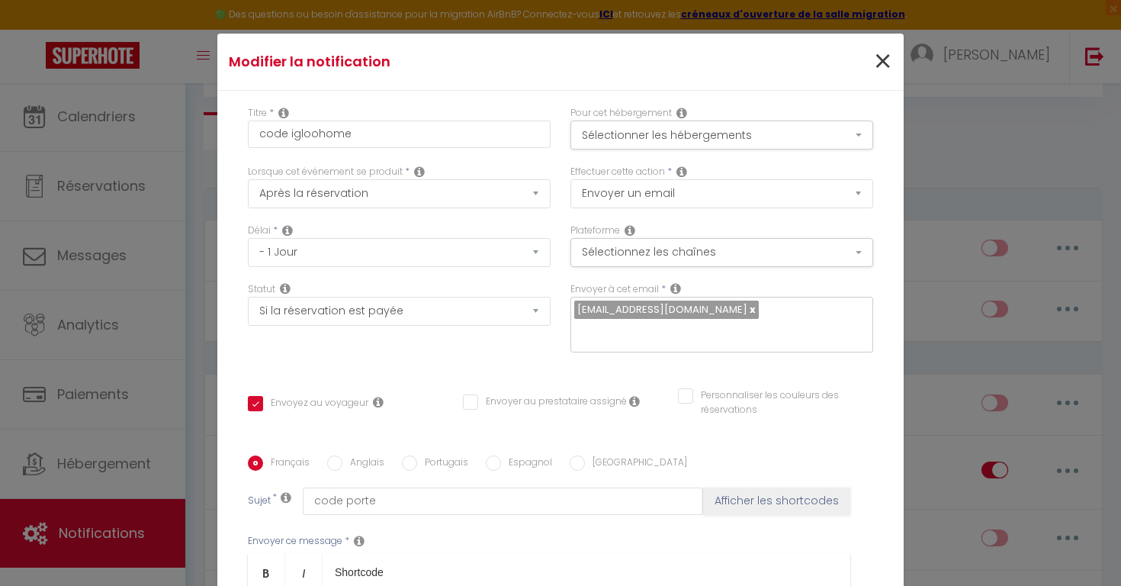
scroll to position [0, 0]
click at [881, 57] on span "×" at bounding box center [882, 62] width 19 height 46
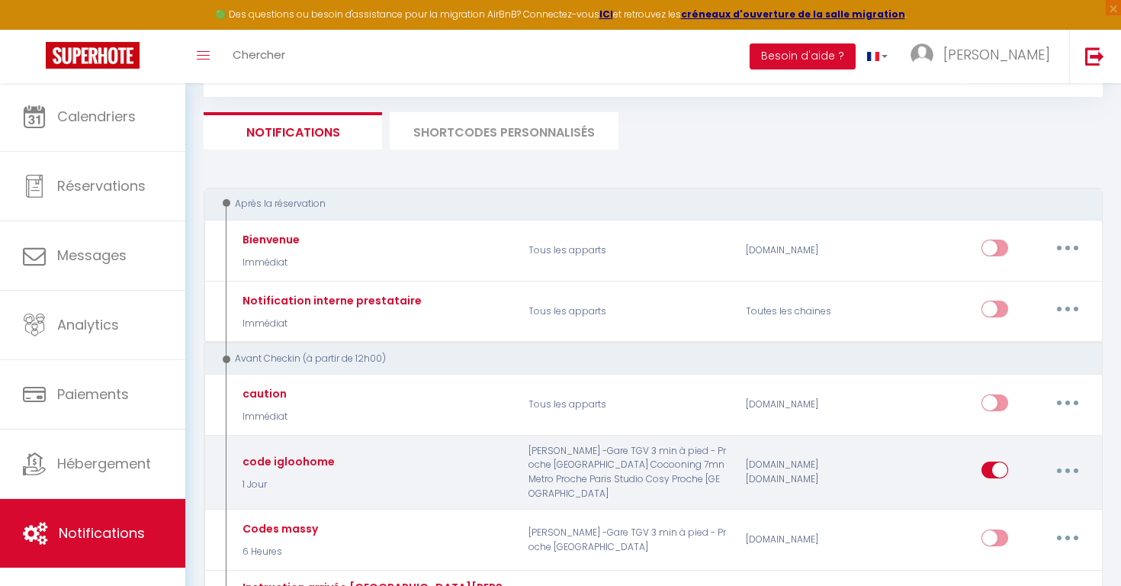
click at [992, 461] on input "checkbox" at bounding box center [994, 472] width 27 height 23
